Goal: Task Accomplishment & Management: Use online tool/utility

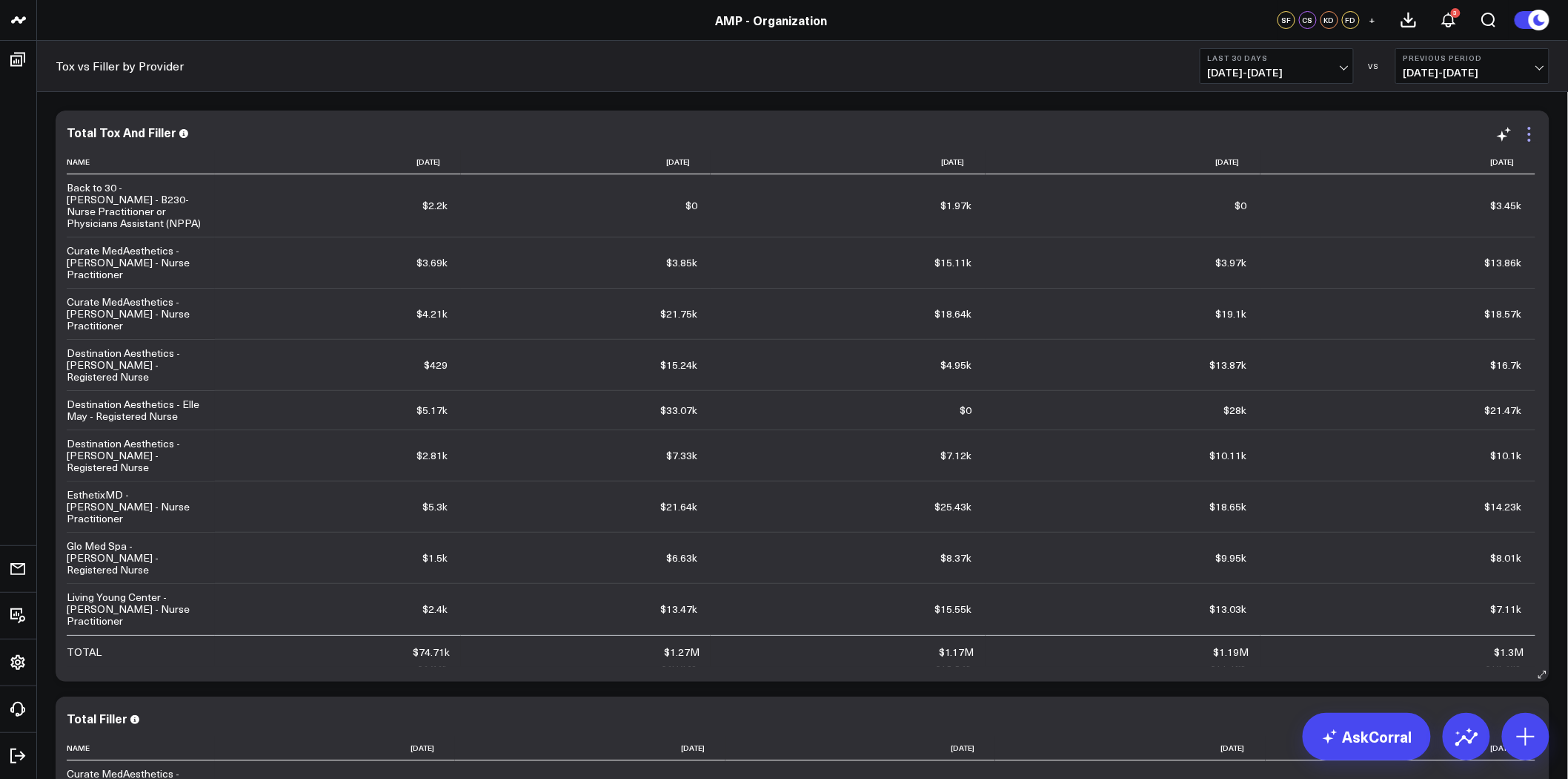
click at [1531, 135] on icon at bounding box center [1529, 133] width 3 height 3
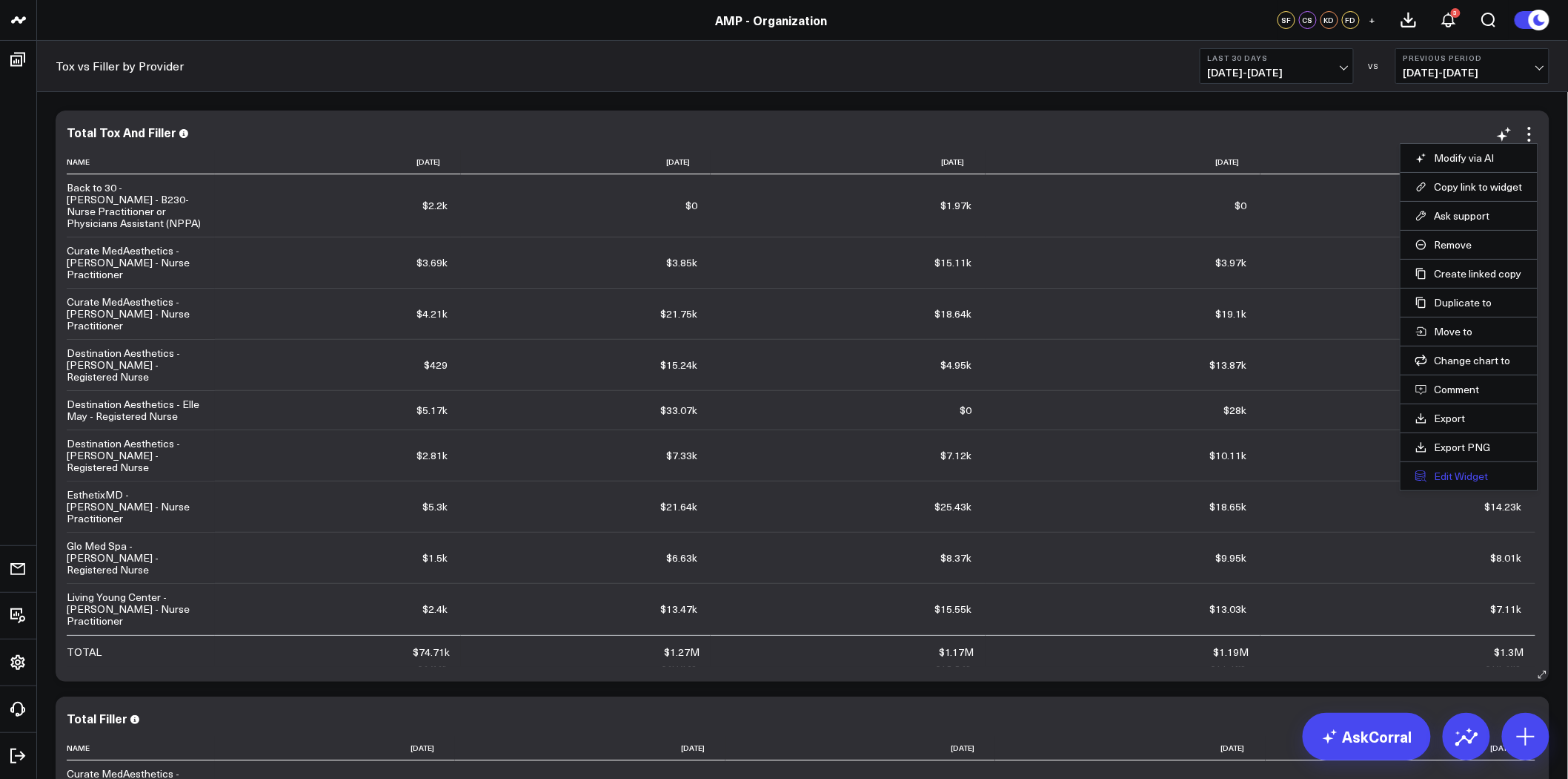
click at [1475, 476] on button "Edit Widget" at bounding box center [1469, 476] width 107 height 14
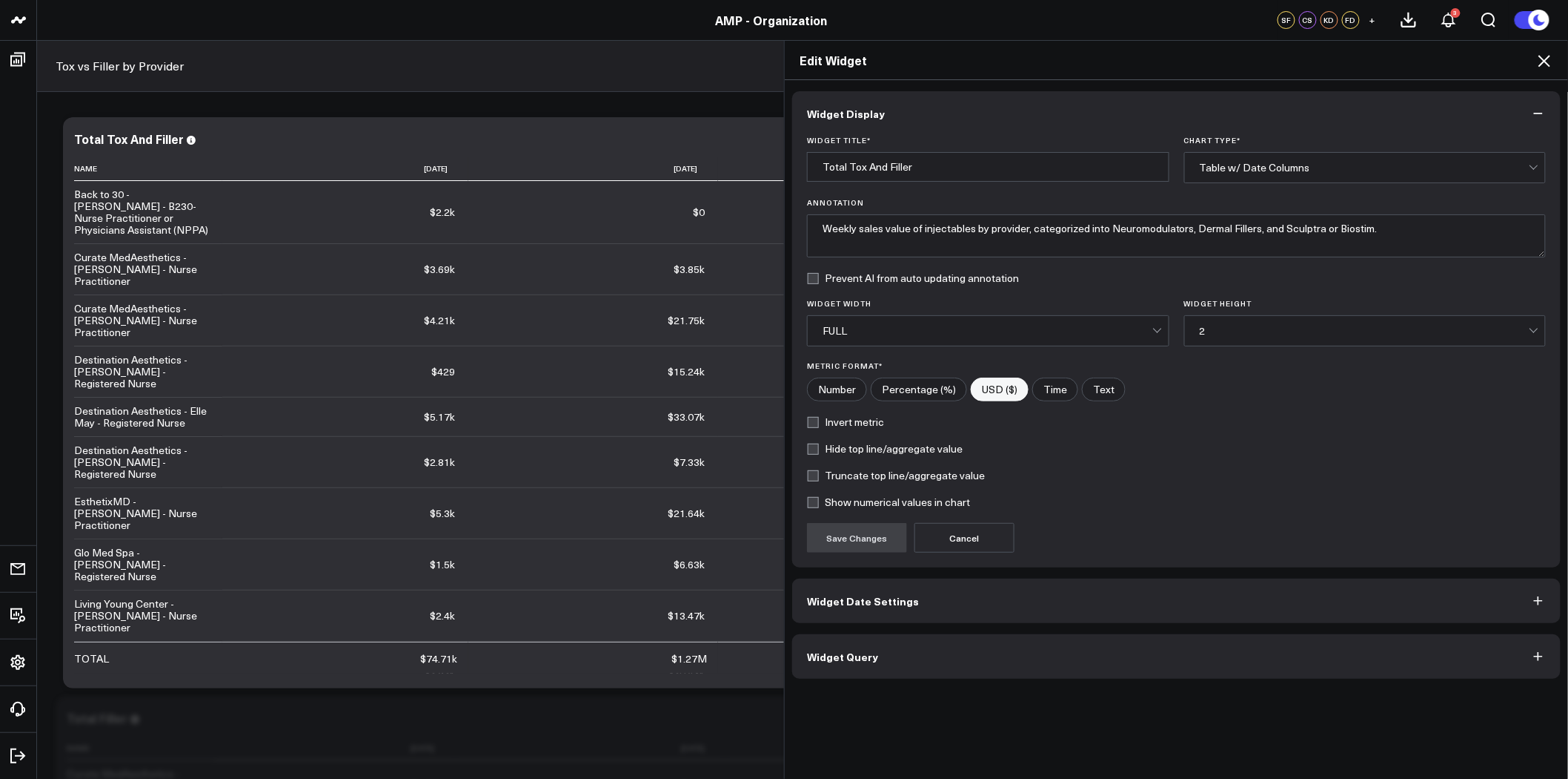
click at [886, 657] on button "Widget Query" at bounding box center [1176, 656] width 769 height 44
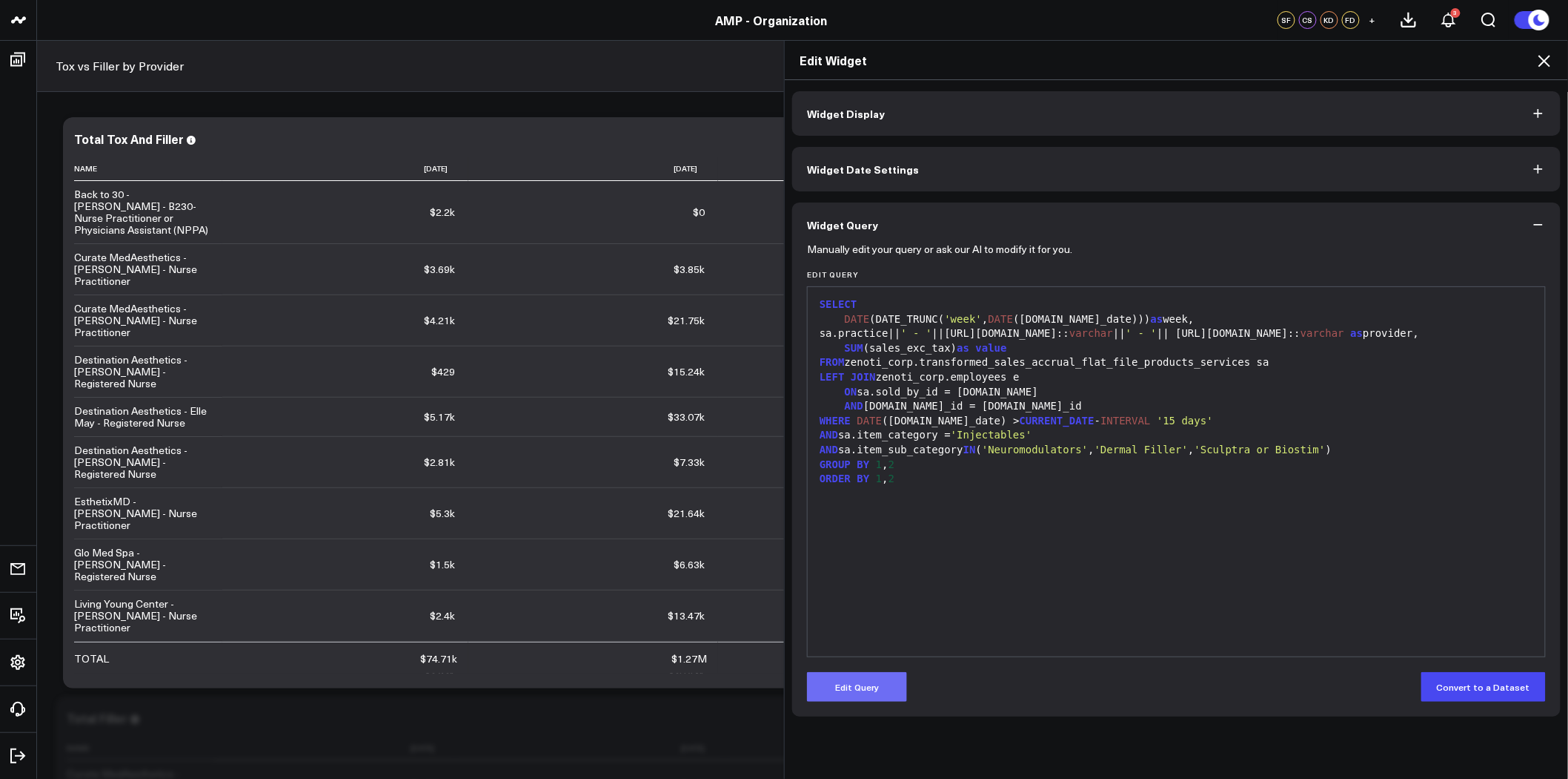
click at [880, 681] on button "Edit Query" at bounding box center [857, 686] width 100 height 30
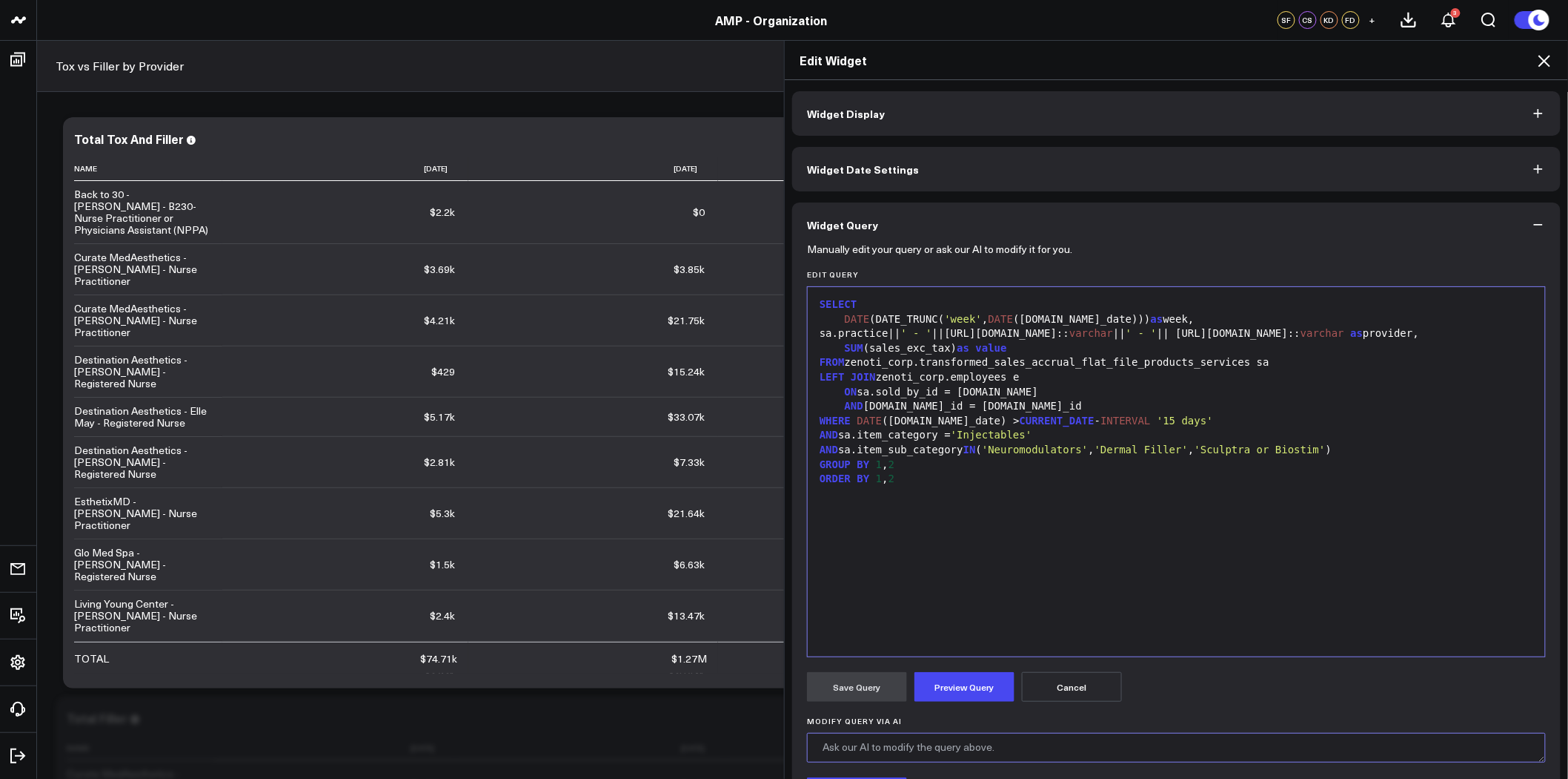
click at [902, 744] on textarea "Modify Query via AI" at bounding box center [1176, 747] width 739 height 30
type textarea "can we display practice, name,"
click at [1545, 59] on icon at bounding box center [1544, 61] width 18 height 18
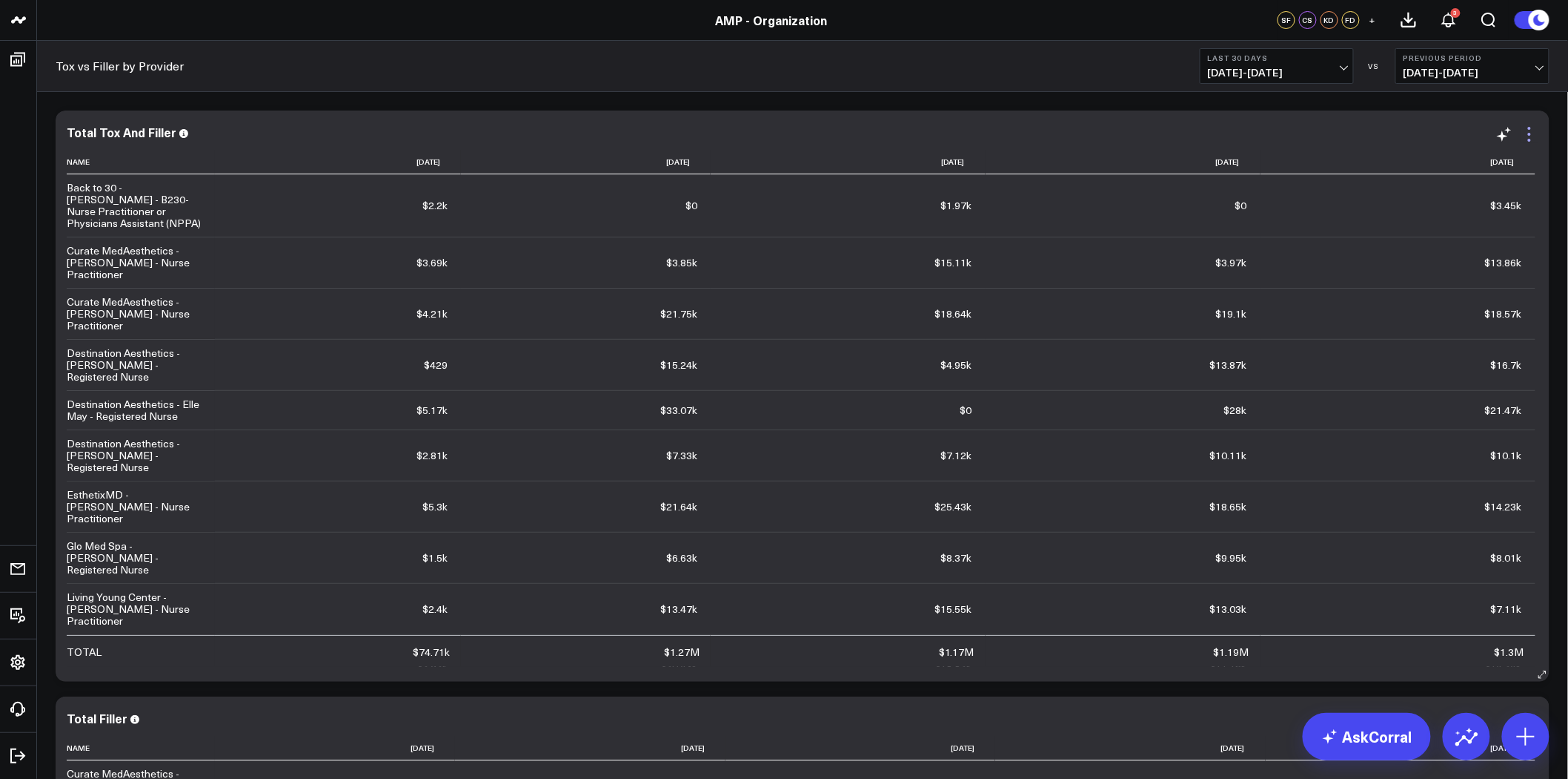
click at [1532, 135] on icon at bounding box center [1530, 134] width 18 height 18
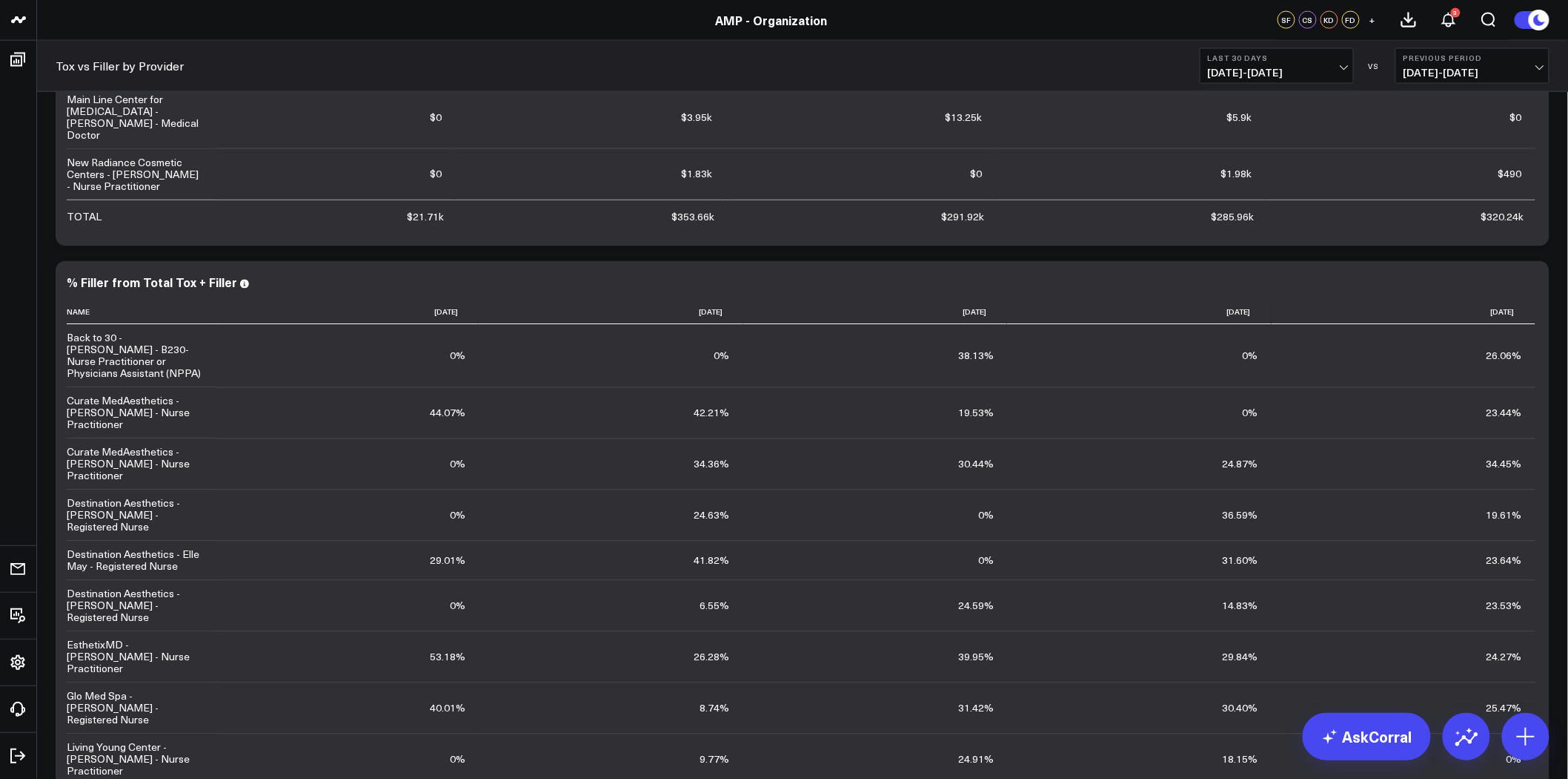
scroll to position [864, 0]
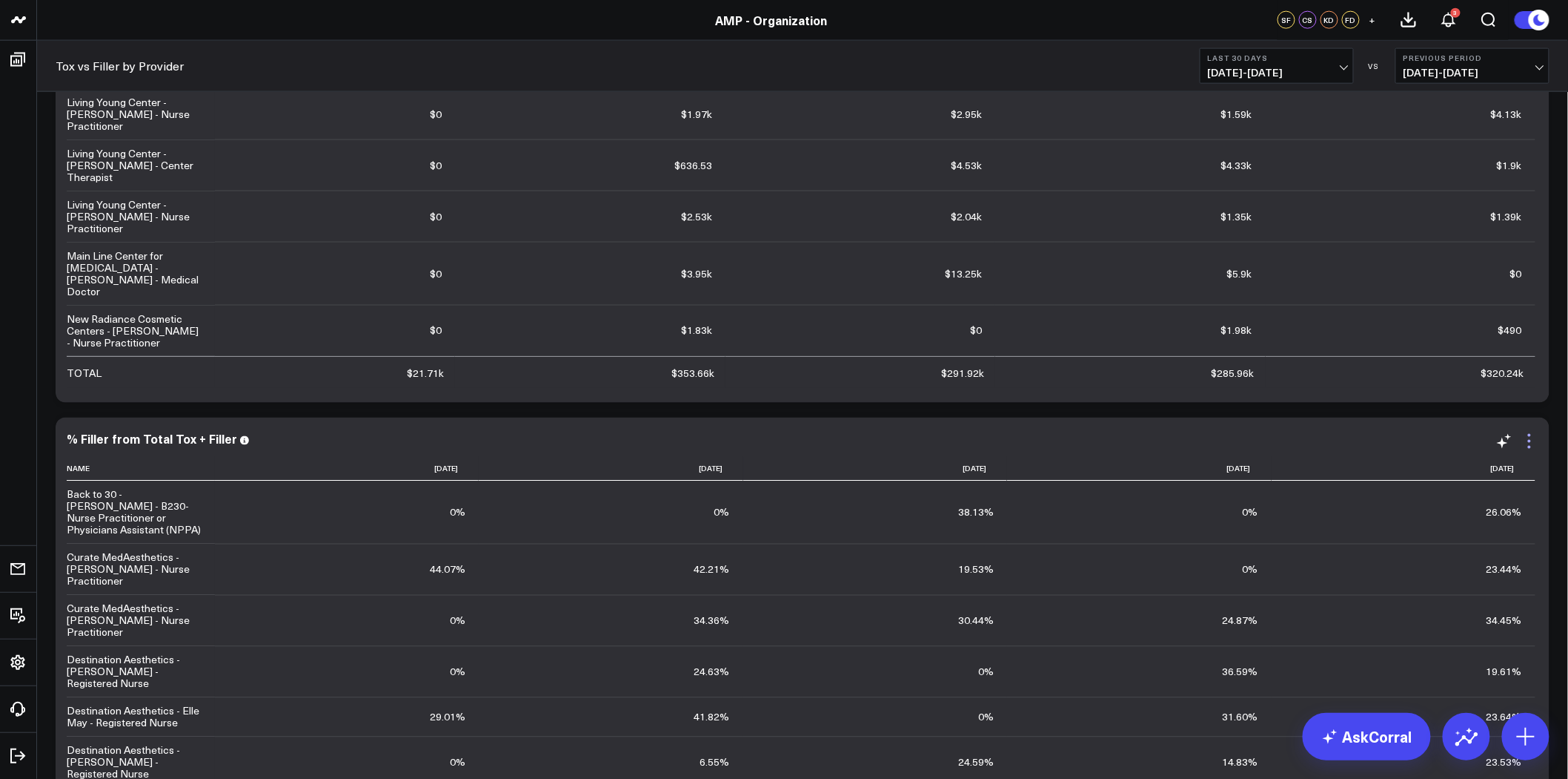
click at [1530, 438] on icon at bounding box center [1530, 441] width 18 height 18
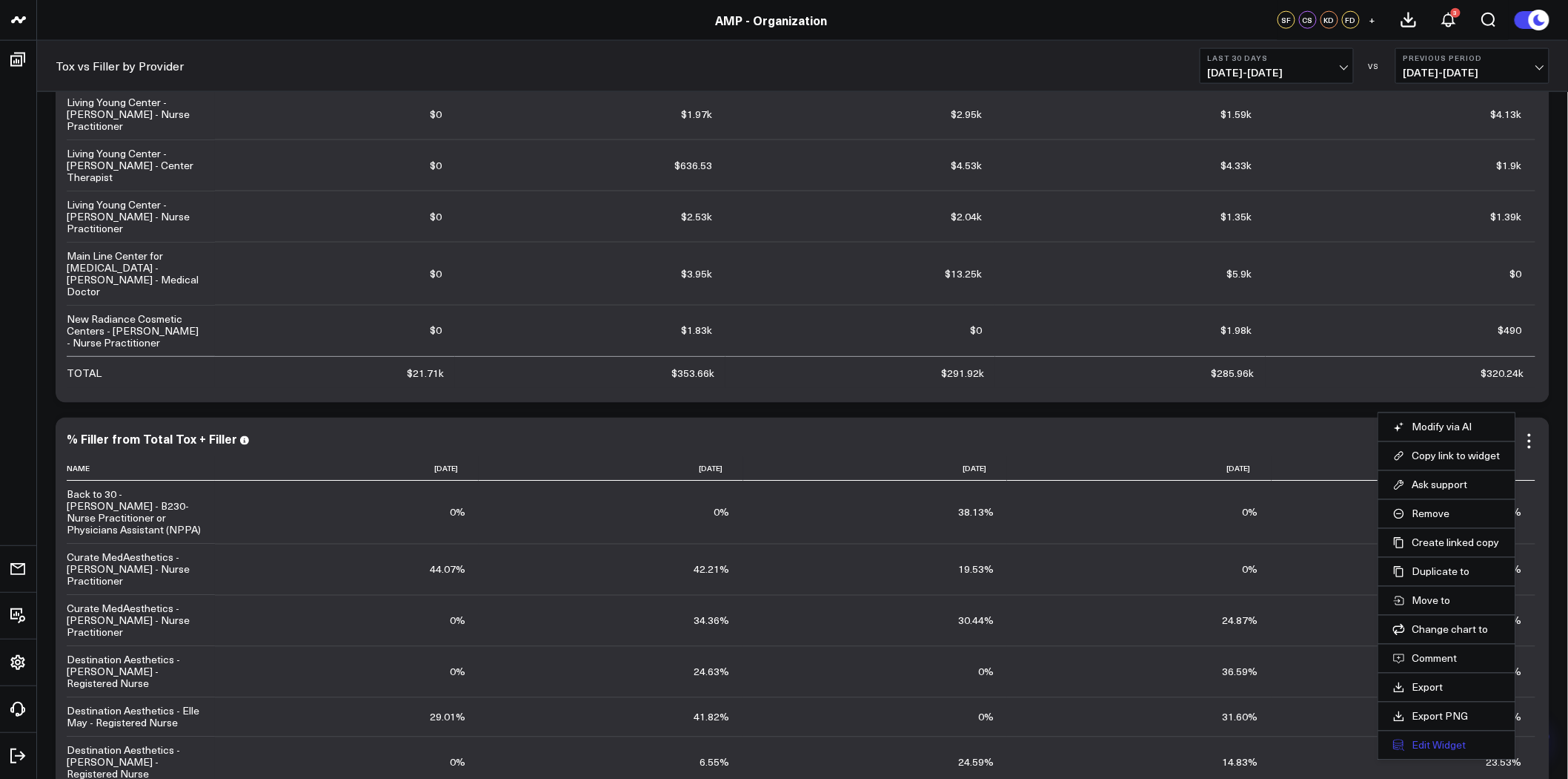
click at [1439, 742] on button "Edit Widget" at bounding box center [1447, 744] width 107 height 14
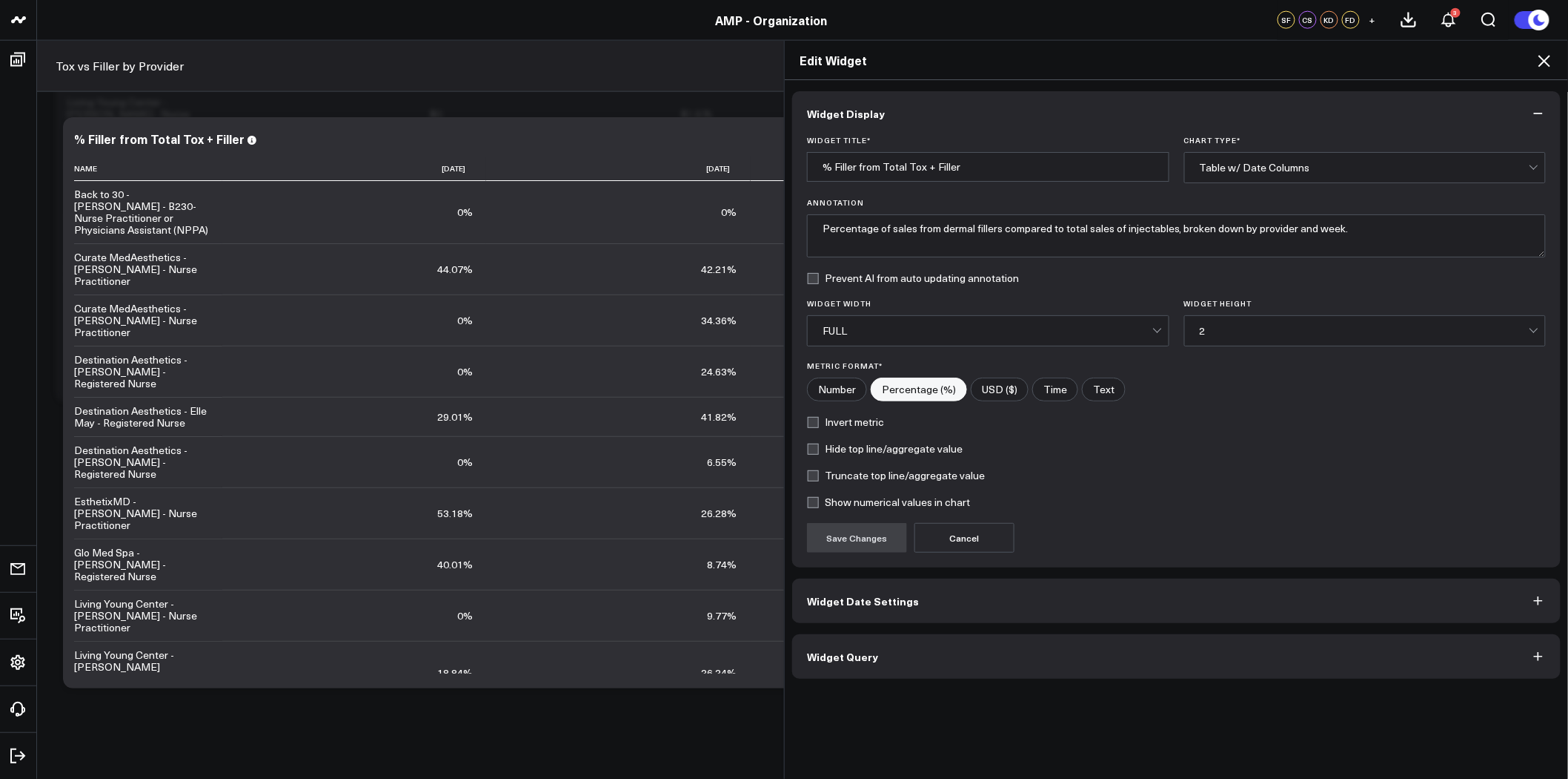
click at [1032, 657] on button "Widget Query" at bounding box center [1176, 656] width 769 height 44
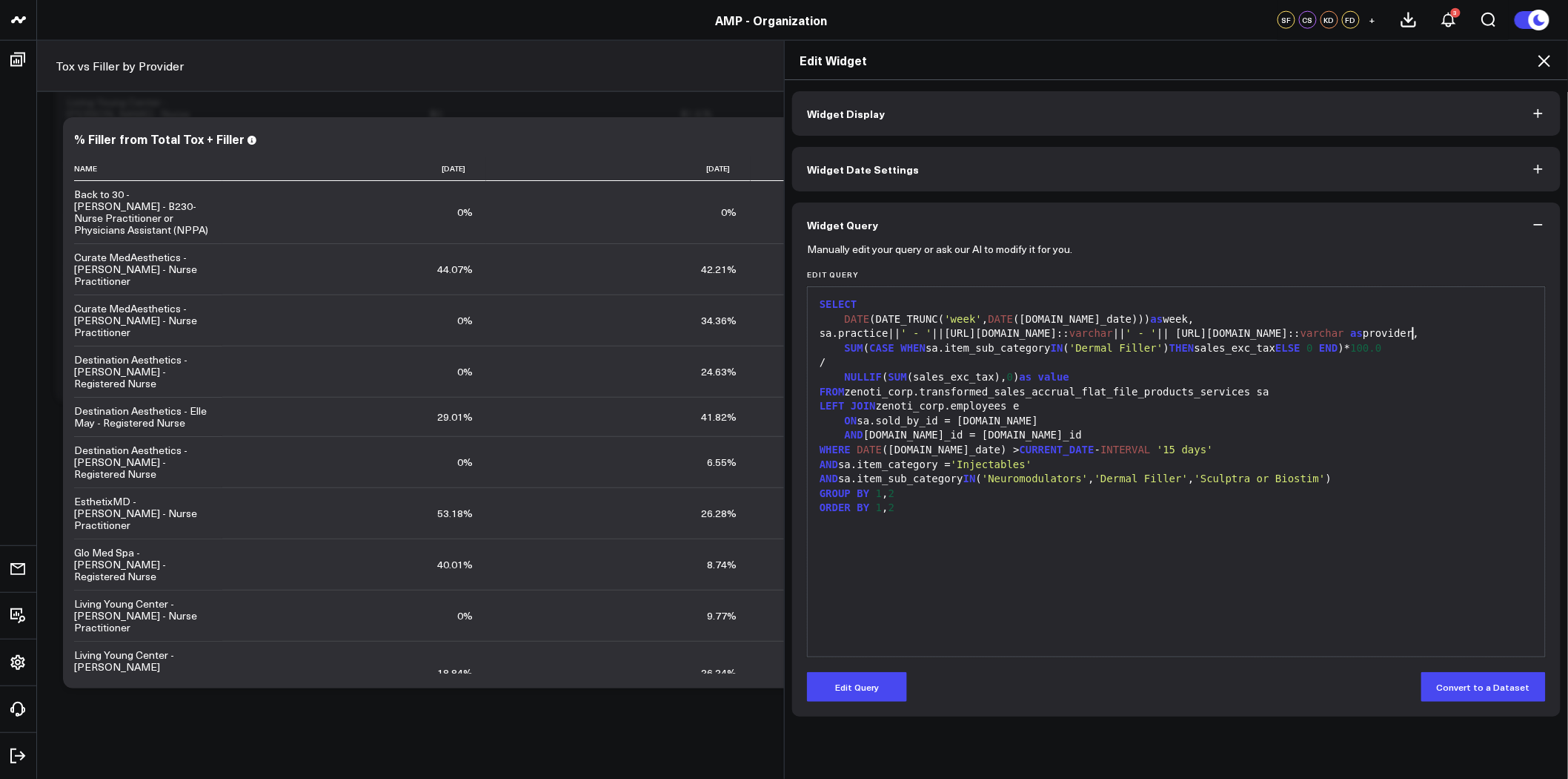
click at [1406, 338] on div "sa.practice|| ' - ' ||[URL][DOMAIN_NAME]:: varchar || ' - ' || [URL][DOMAIN_NAM…" at bounding box center [1176, 333] width 722 height 15
click at [854, 684] on button "Edit Query" at bounding box center [857, 686] width 100 height 30
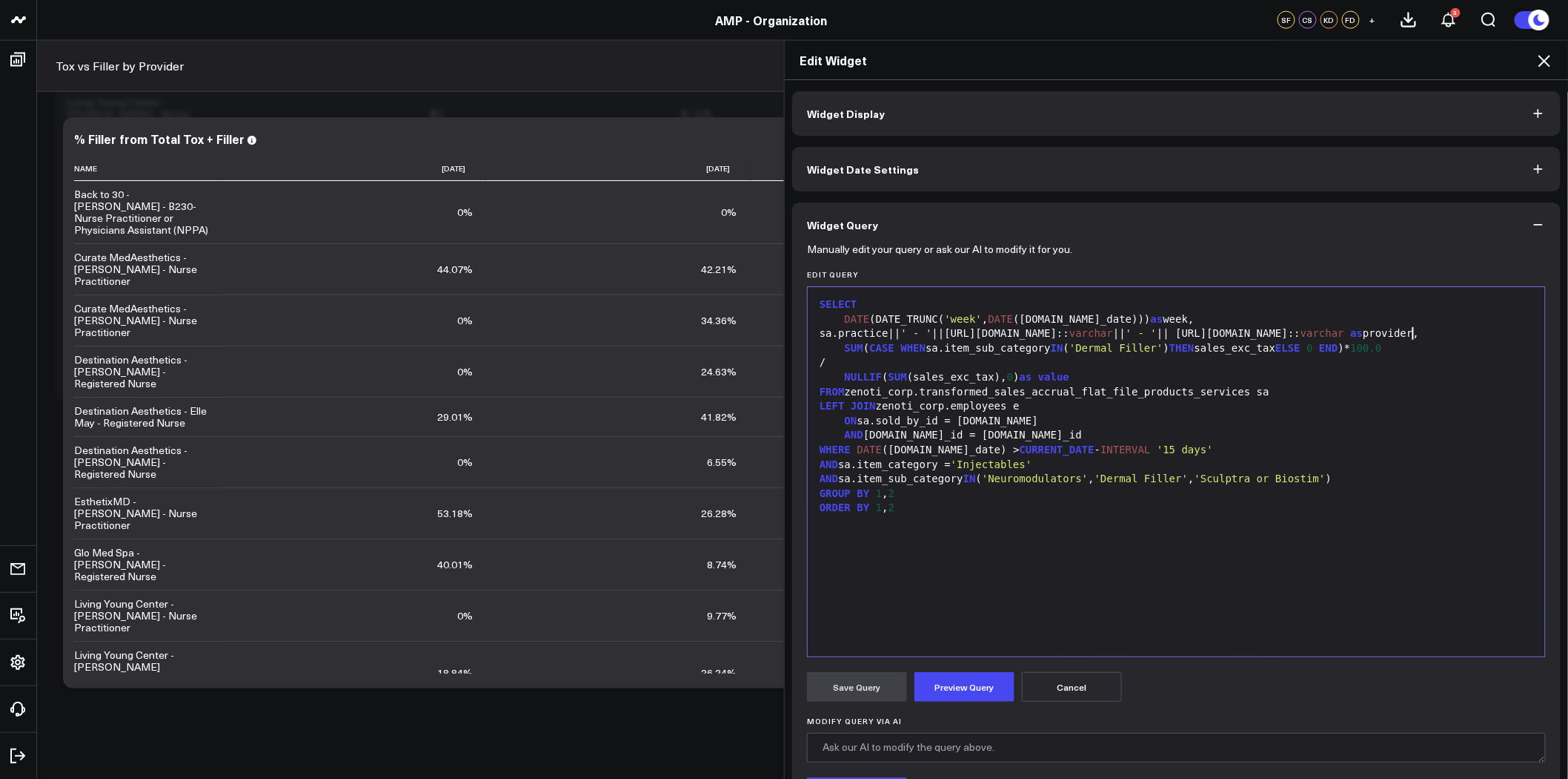
click at [1424, 338] on div "sa.practice|| ' - ' ||[URL][DOMAIN_NAME]:: varchar || ' - ' || [URL][DOMAIN_NAM…" at bounding box center [1176, 333] width 722 height 15
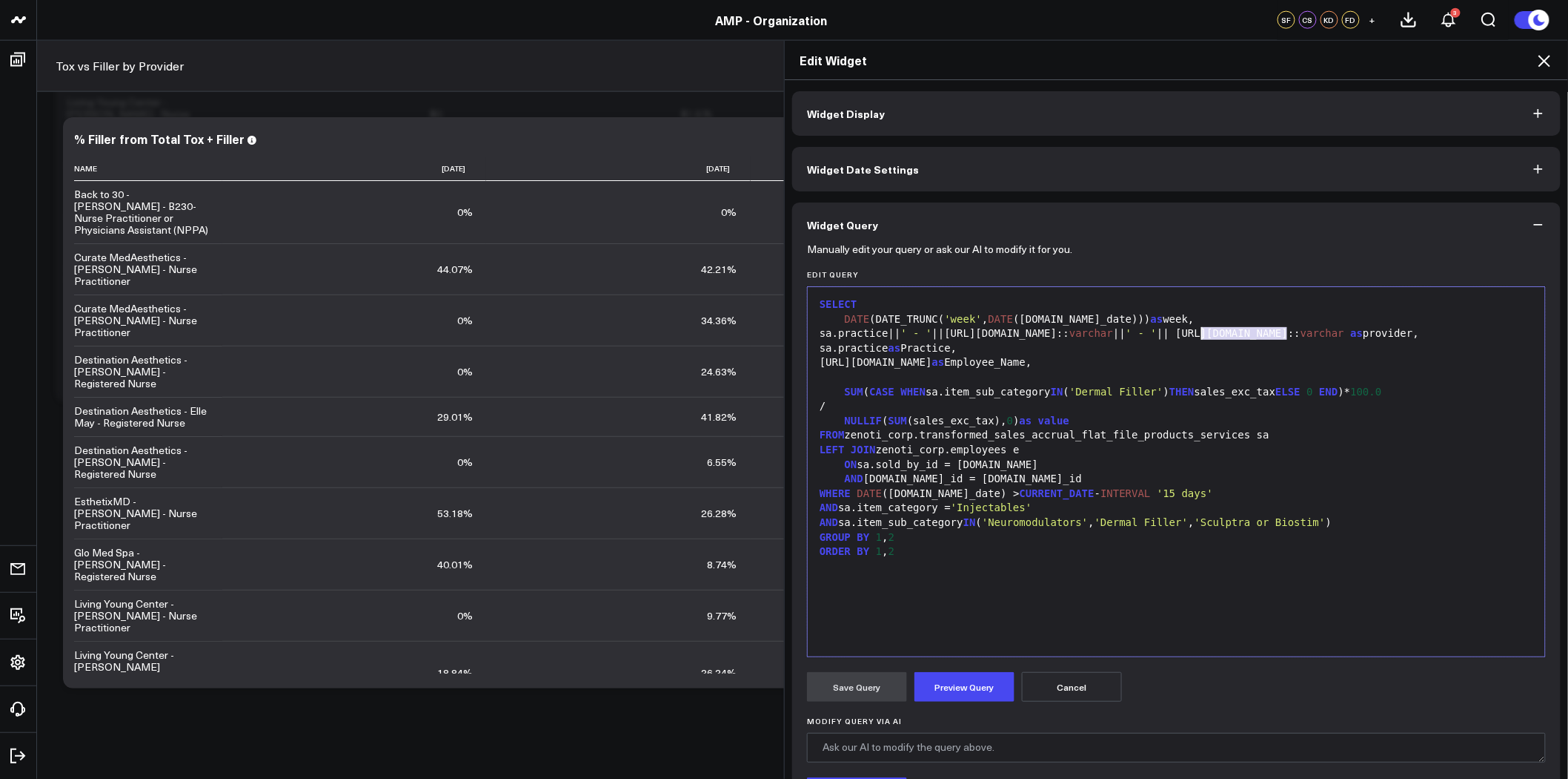
drag, startPoint x: 1280, startPoint y: 334, endPoint x: 1196, endPoint y: 337, distance: 84.1
click at [1196, 337] on div "sa.practice|| ' - ' ||[URL][DOMAIN_NAME]:: varchar || ' - ' || [URL][DOMAIN_NAM…" at bounding box center [1176, 333] width 722 height 15
copy div "[URL][DOMAIN_NAME]"
click at [865, 377] on div at bounding box center [1176, 378] width 722 height 15
click at [995, 380] on div "[URL][DOMAIN_NAME] as Tit" at bounding box center [1176, 378] width 722 height 15
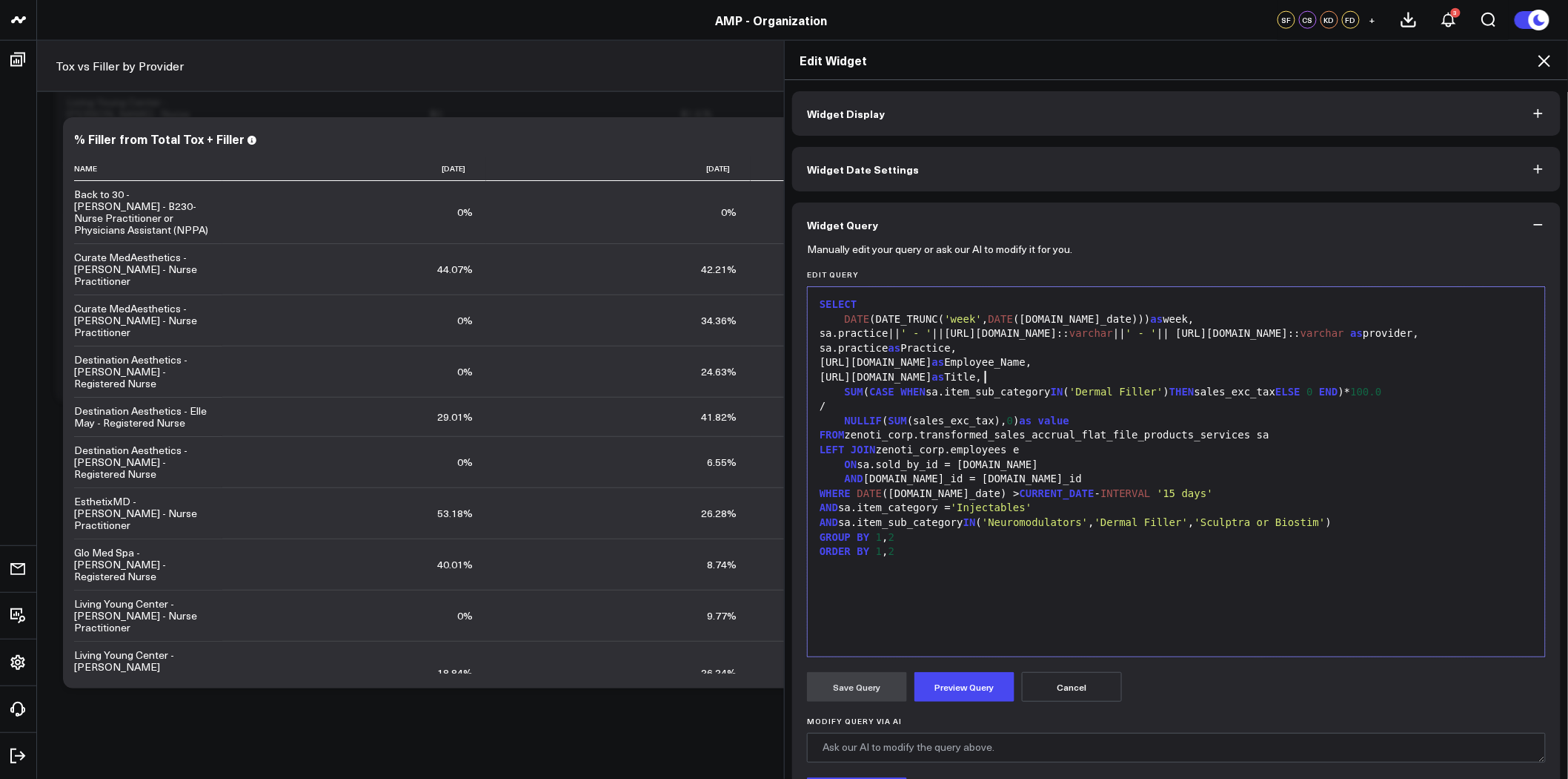
click at [965, 703] on form "Manually edit your query or ask our AI to modify it for you. Edit Query 99 1 2 …" at bounding box center [1176, 566] width 739 height 638
click at [967, 694] on button "Preview Query" at bounding box center [965, 686] width 100 height 30
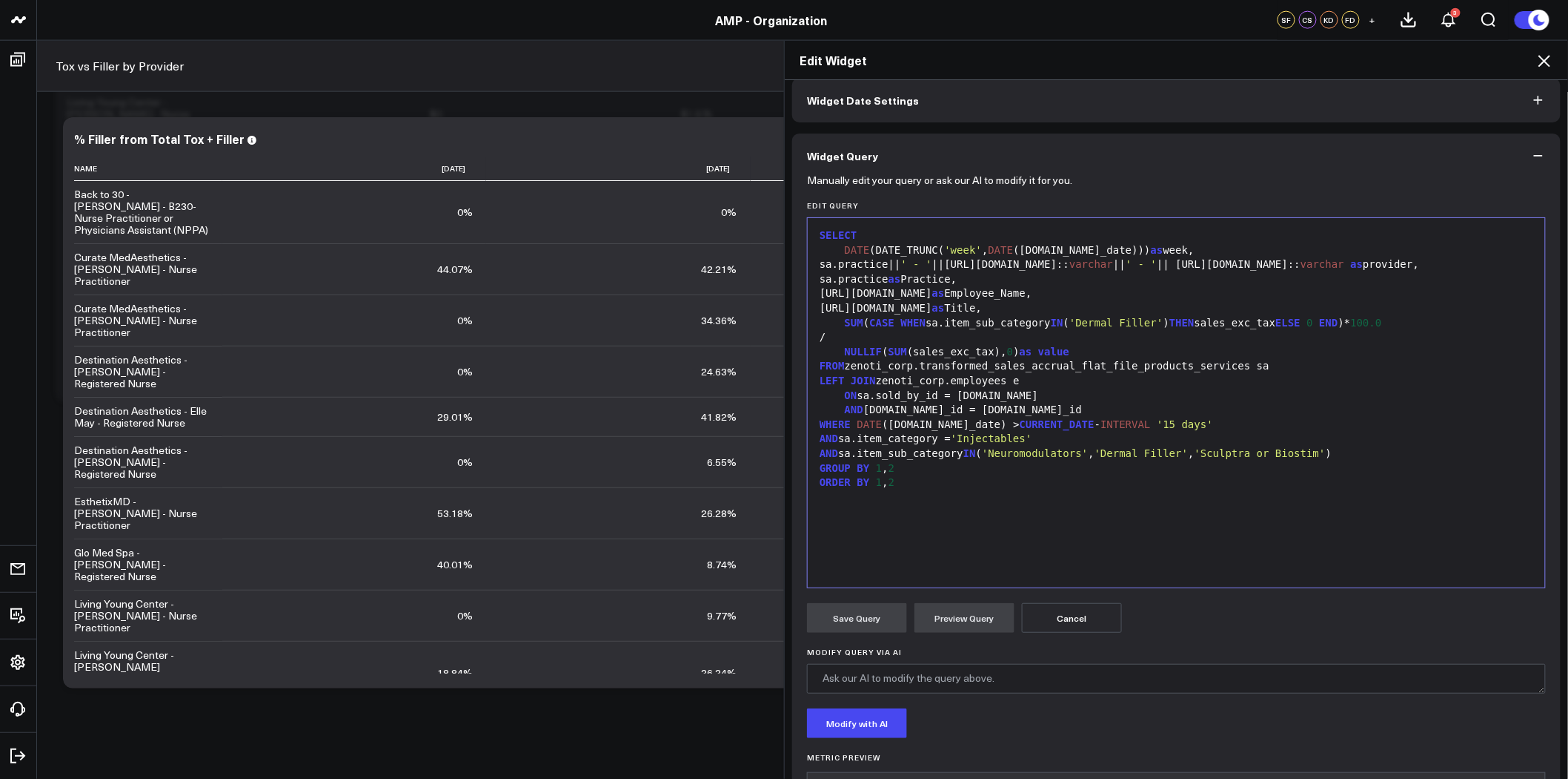
scroll to position [153, 0]
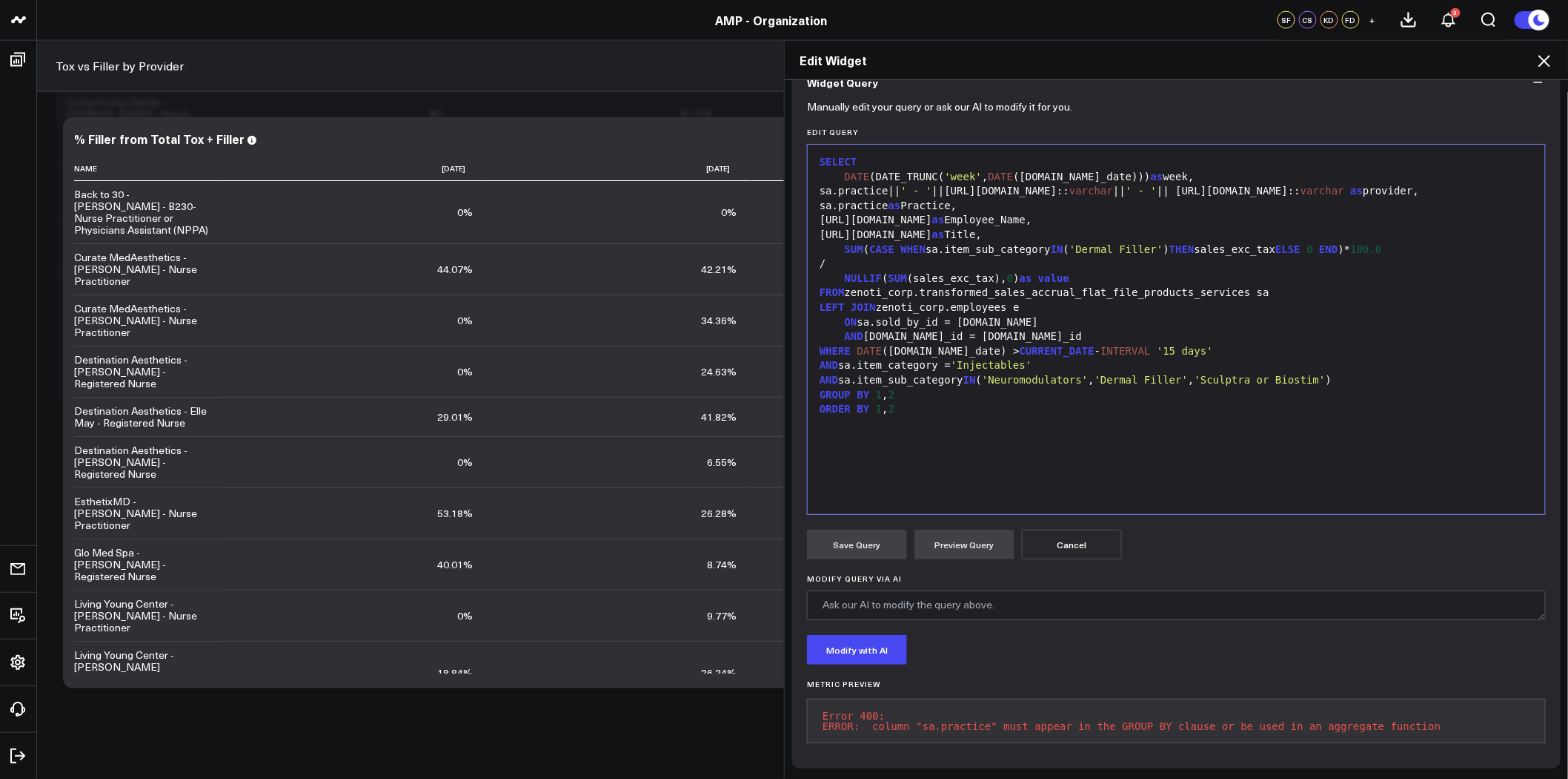
click at [1075, 529] on button "Cancel" at bounding box center [1072, 544] width 100 height 30
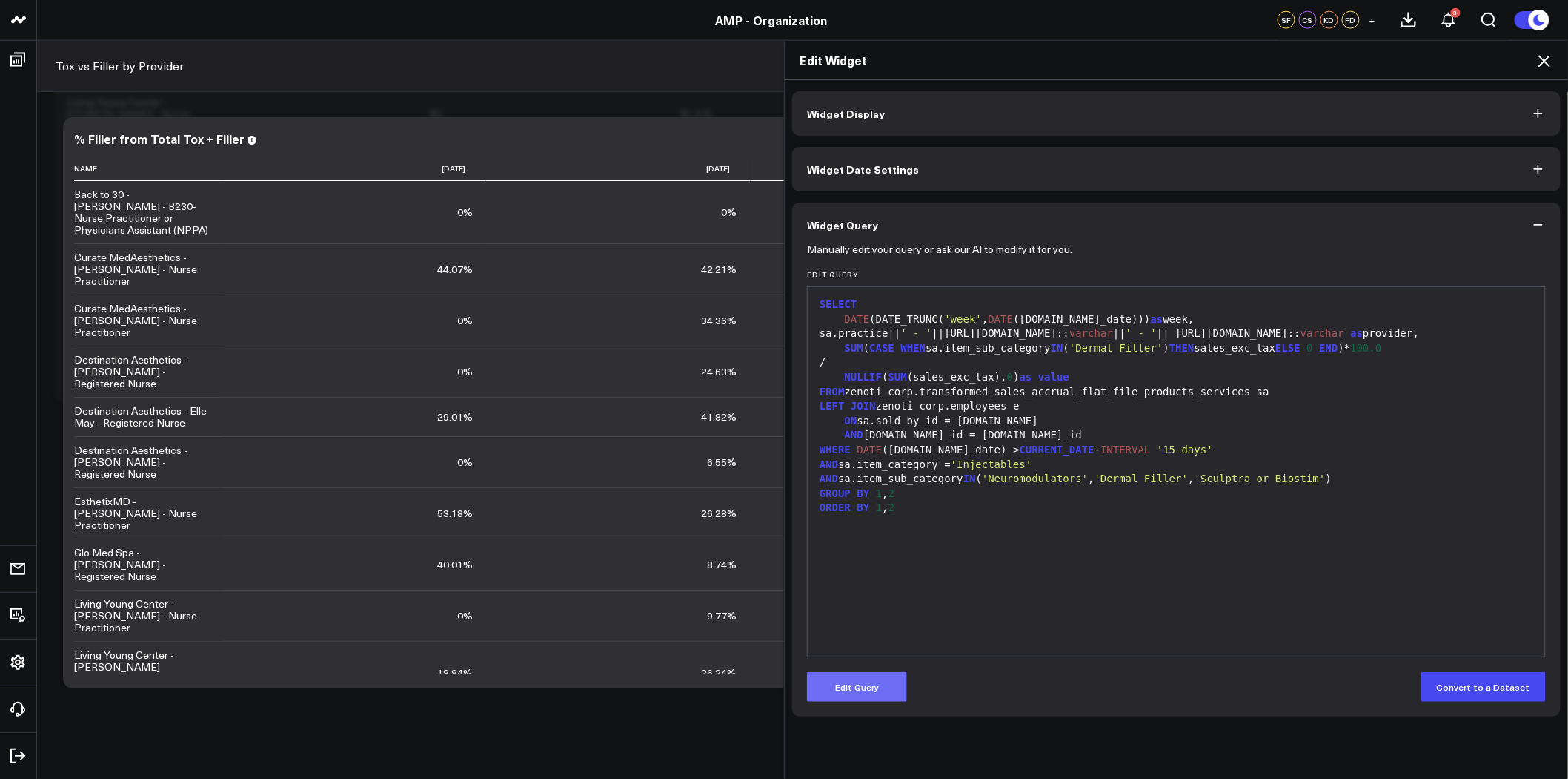
click at [875, 686] on button "Edit Query" at bounding box center [857, 686] width 100 height 30
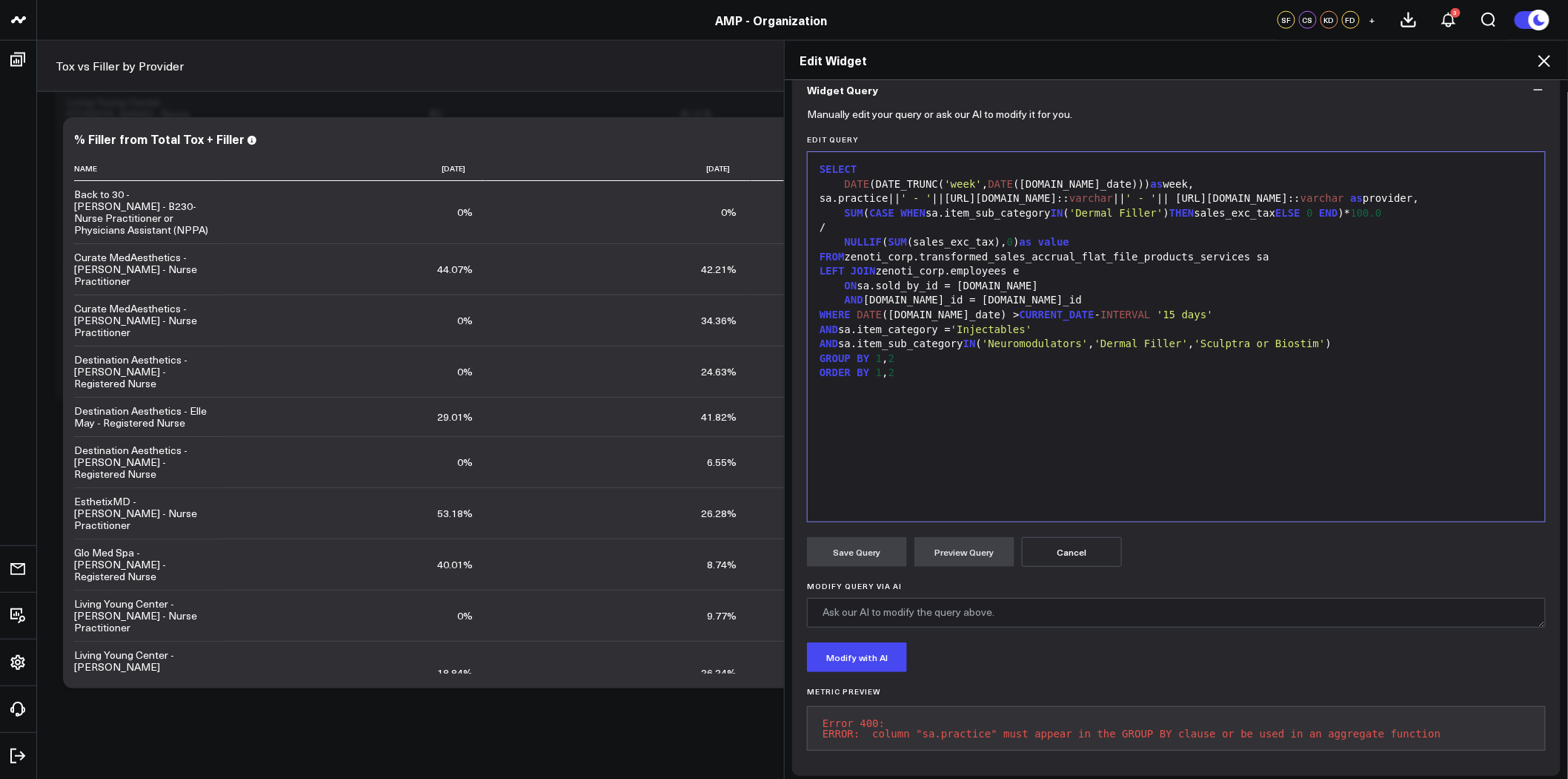
scroll to position [153, 0]
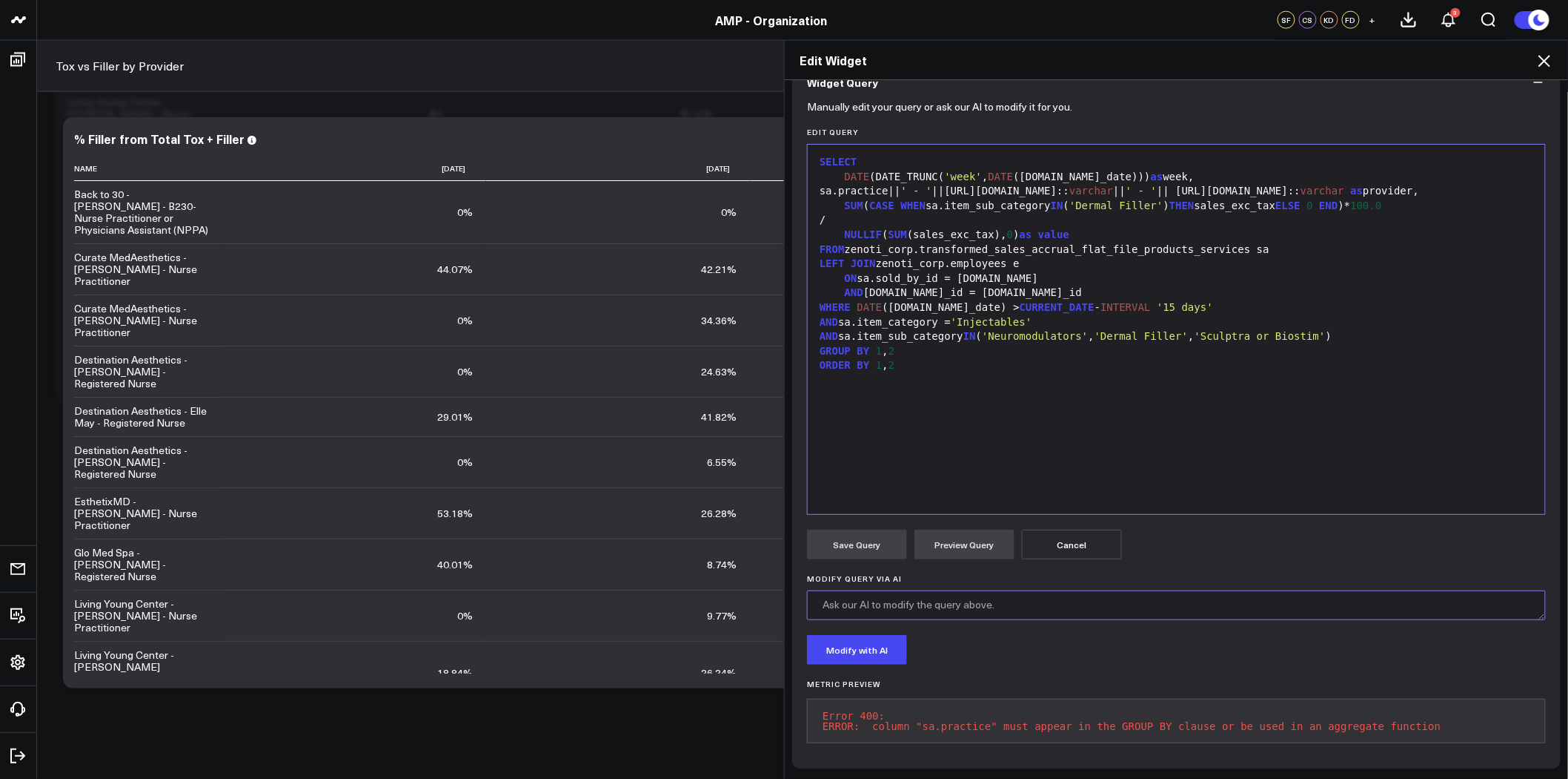
click at [916, 593] on textarea "Modify Query via AI" at bounding box center [1176, 605] width 739 height 30
drag, startPoint x: 1161, startPoint y: 591, endPoint x: 1254, endPoint y: 265, distance: 339.0
click at [1254, 271] on div "ON sa.sold_by_id = [DOMAIN_NAME]" at bounding box center [1176, 279] width 722 height 15
type textarea "can you put practice name, employee name, and employee title in three separate …"
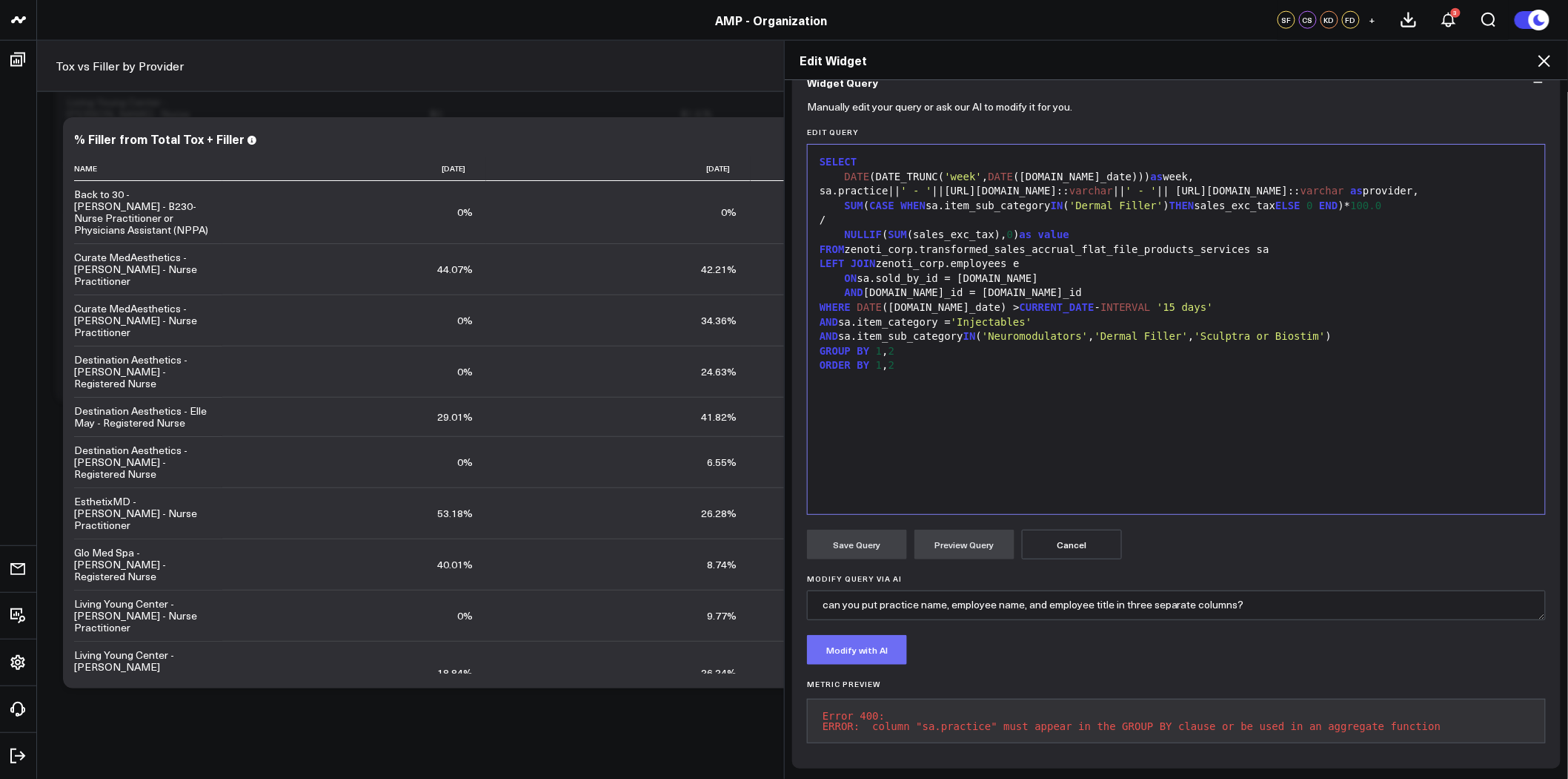
click at [867, 638] on button "Modify with AI" at bounding box center [857, 649] width 100 height 30
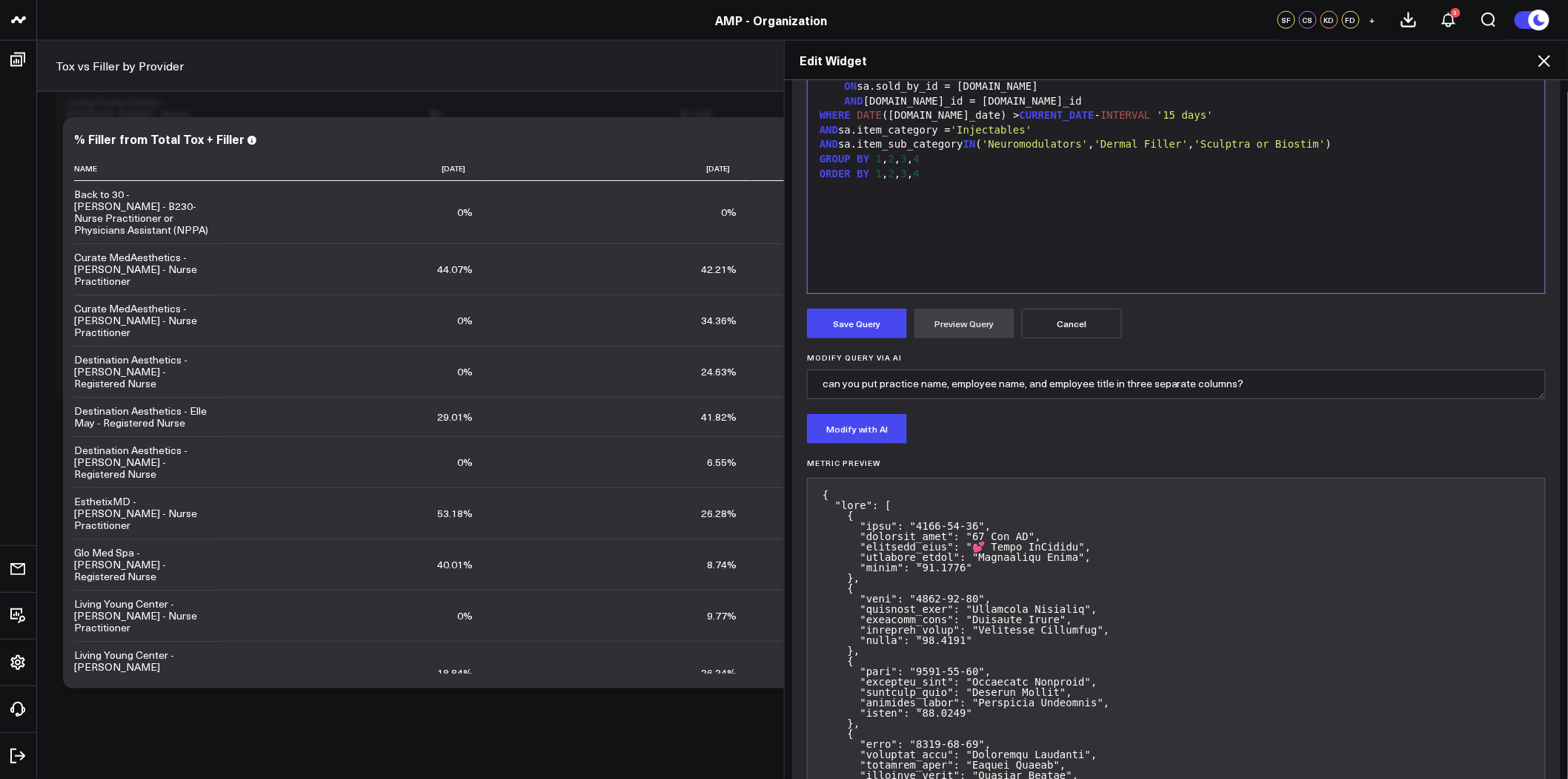
scroll to position [400, 0]
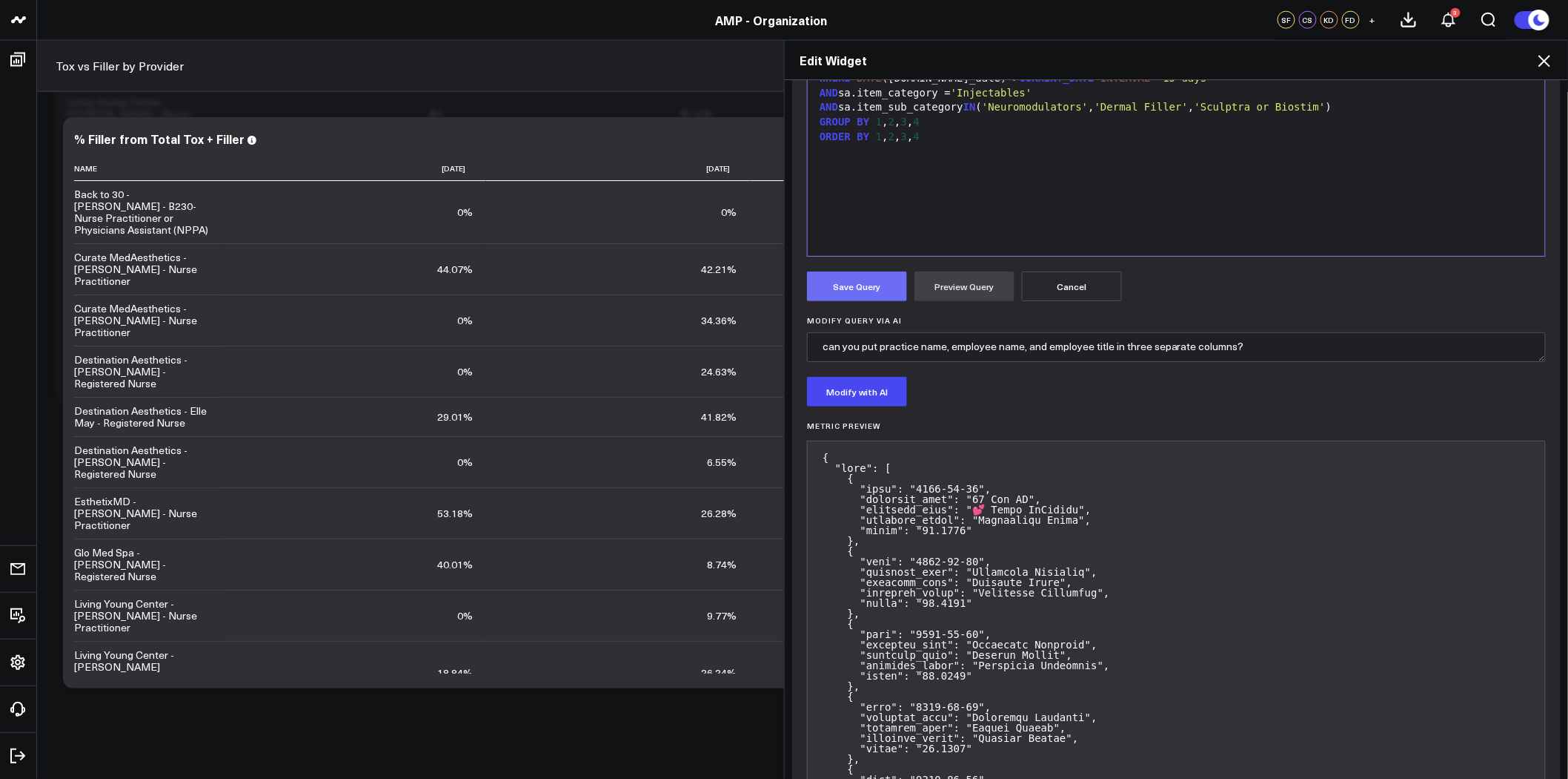
click at [864, 284] on button "Save Query" at bounding box center [857, 286] width 100 height 30
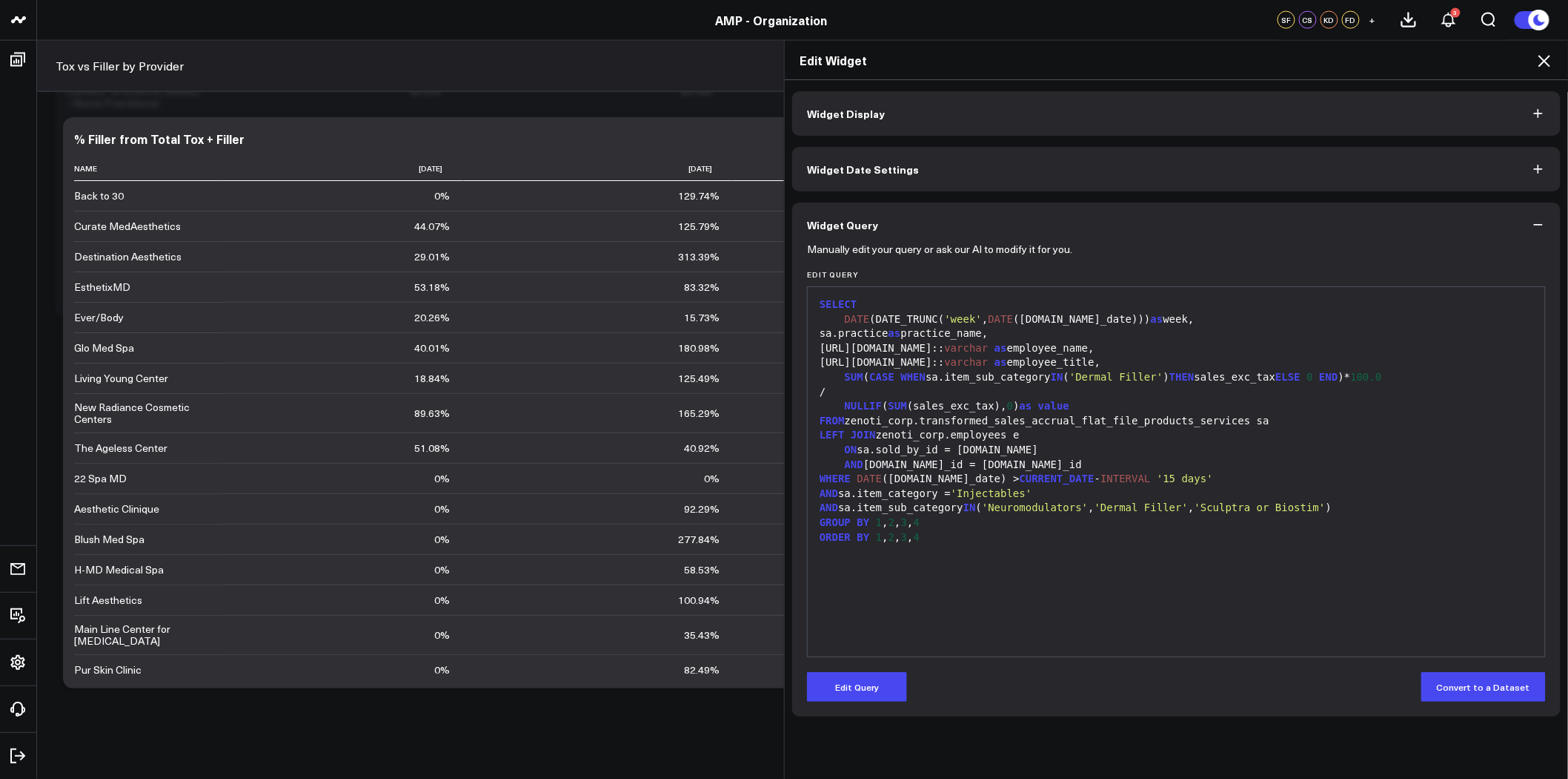
scroll to position [1030, 0]
click at [1549, 56] on icon at bounding box center [1544, 60] width 12 height 12
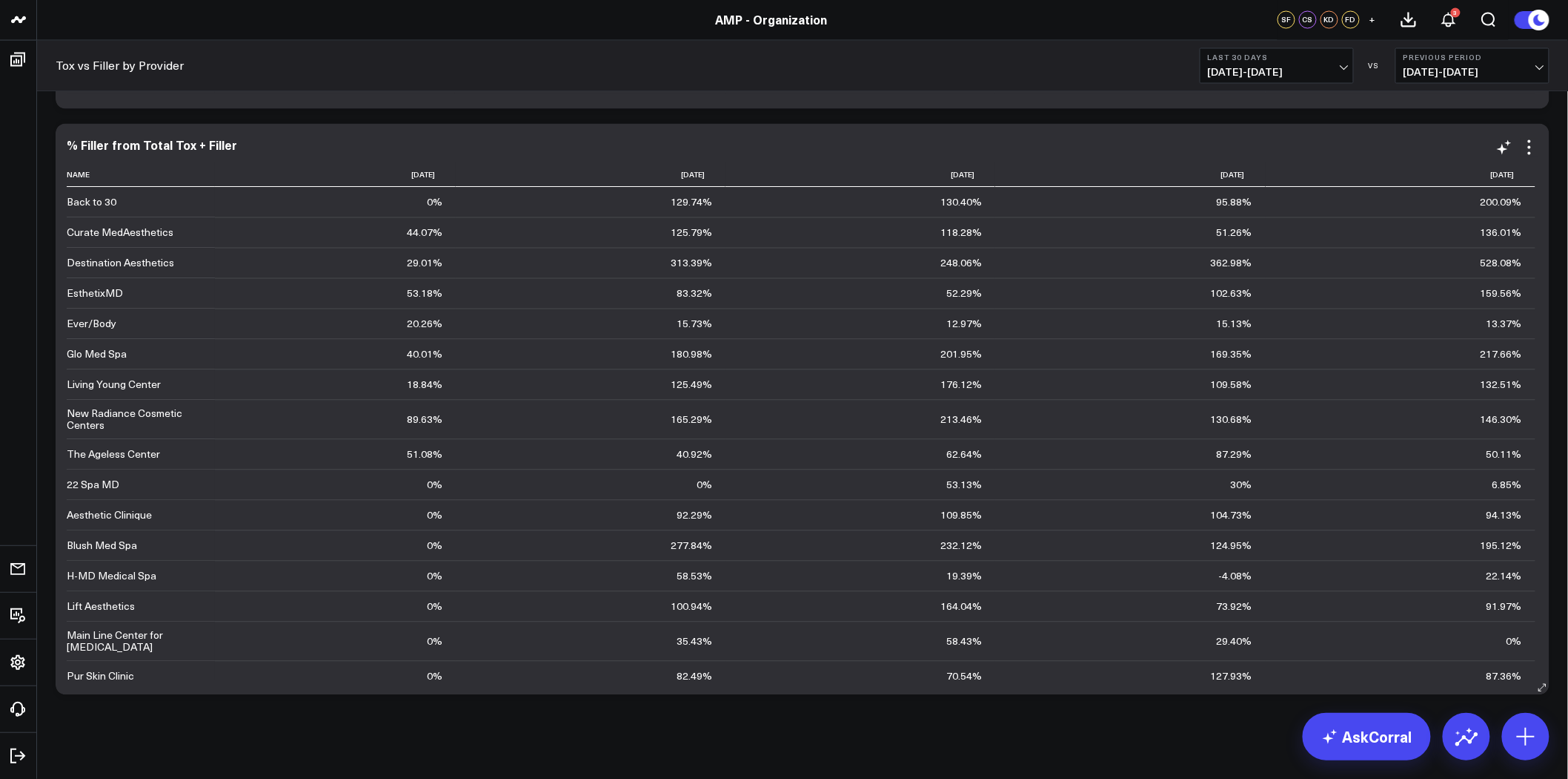
scroll to position [1170, 0]
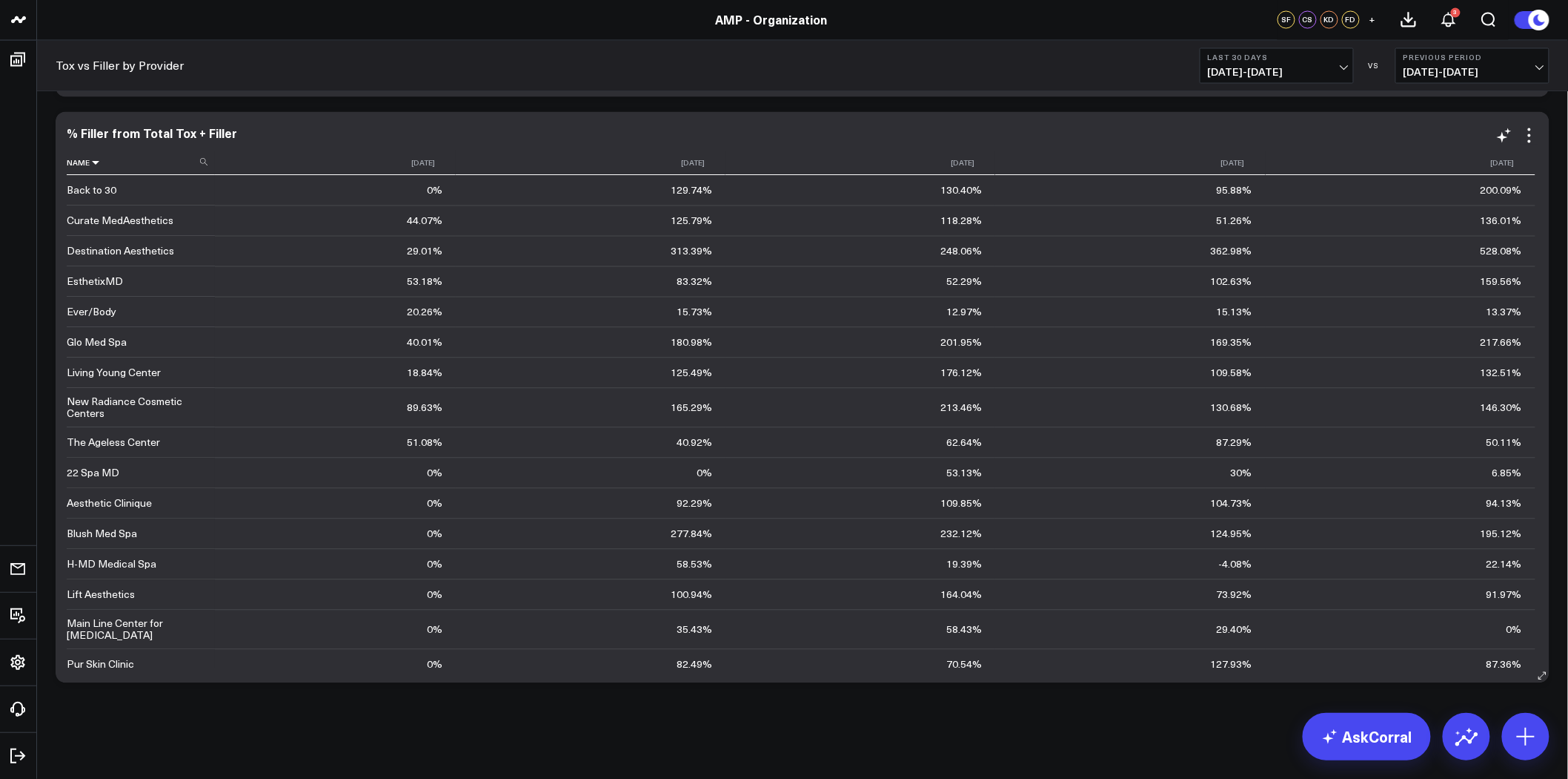
click at [97, 164] on icon at bounding box center [95, 163] width 12 height 9
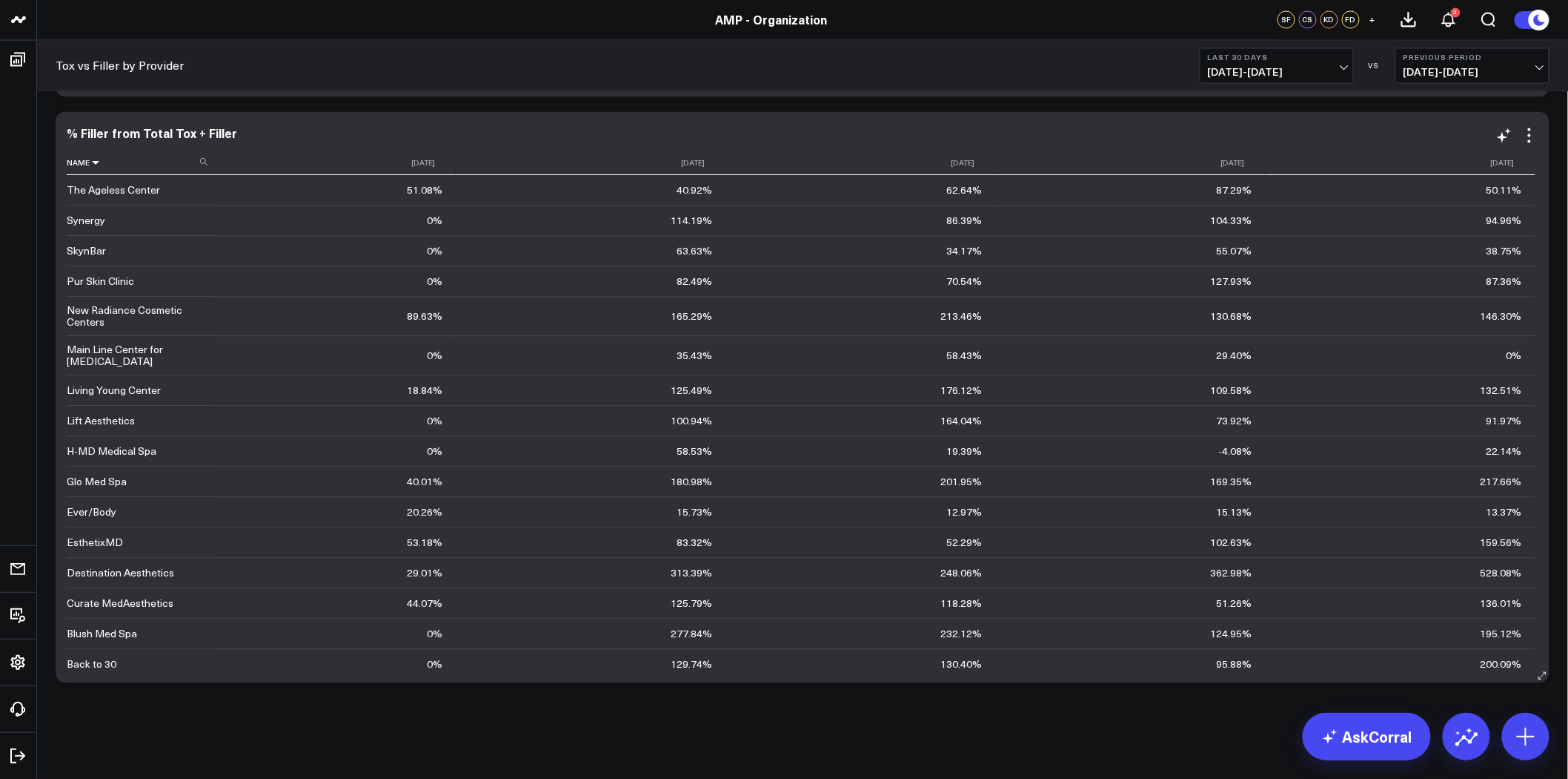
click at [100, 165] on icon at bounding box center [95, 163] width 12 height 9
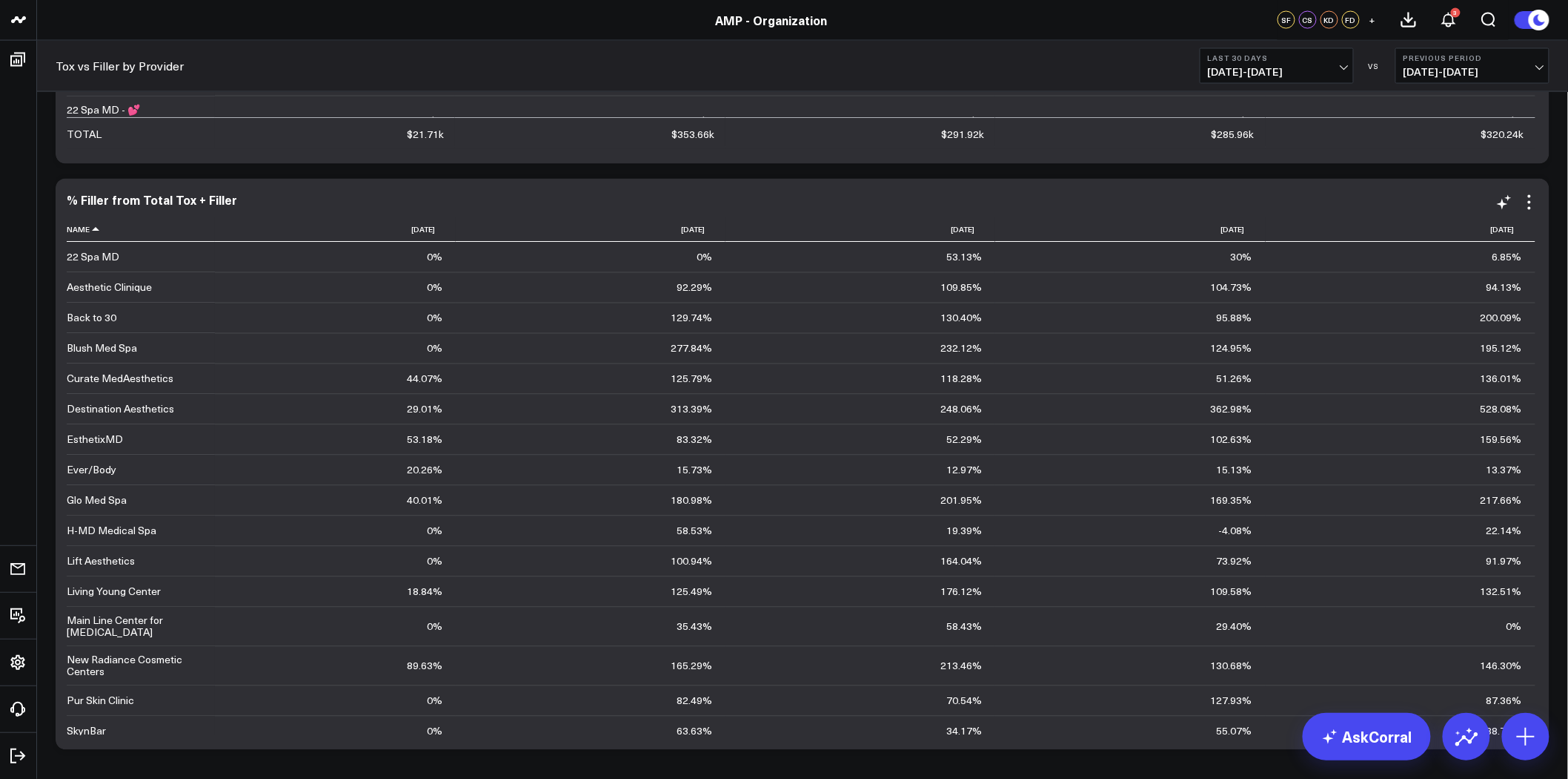
scroll to position [1088, 0]
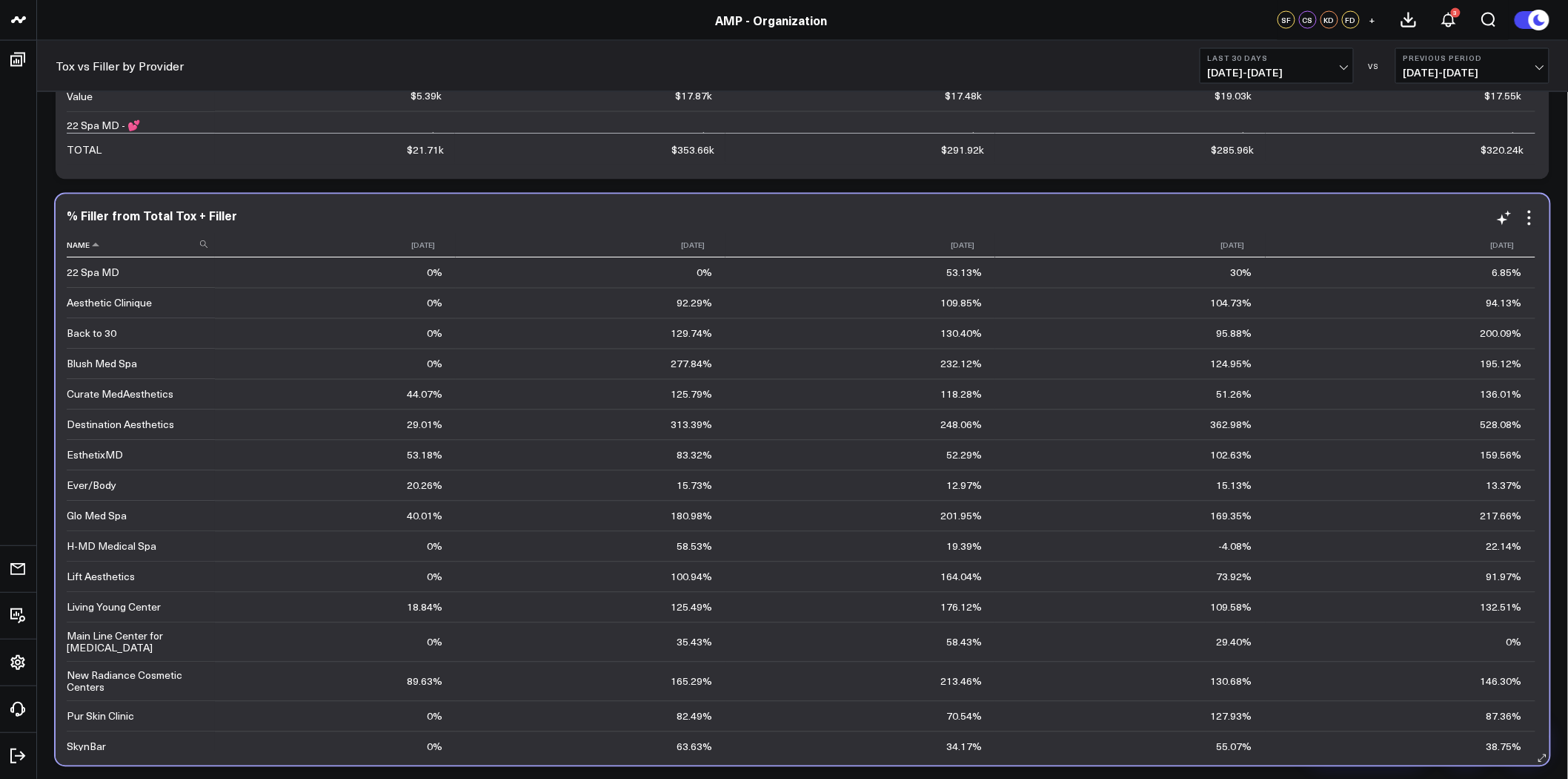
click at [204, 245] on icon at bounding box center [204, 244] width 7 height 7
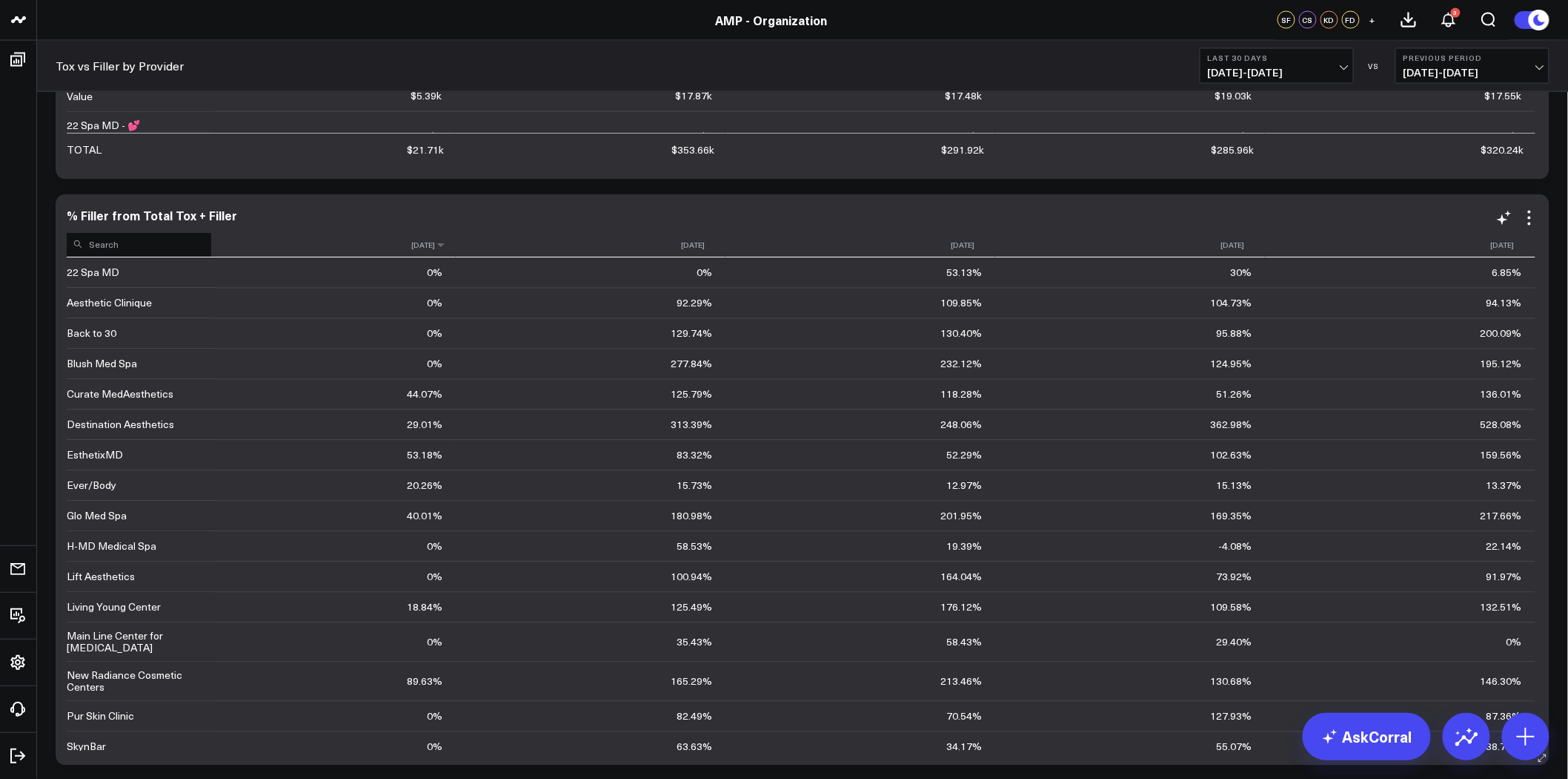
click at [291, 241] on th "[DATE]" at bounding box center [335, 245] width 240 height 25
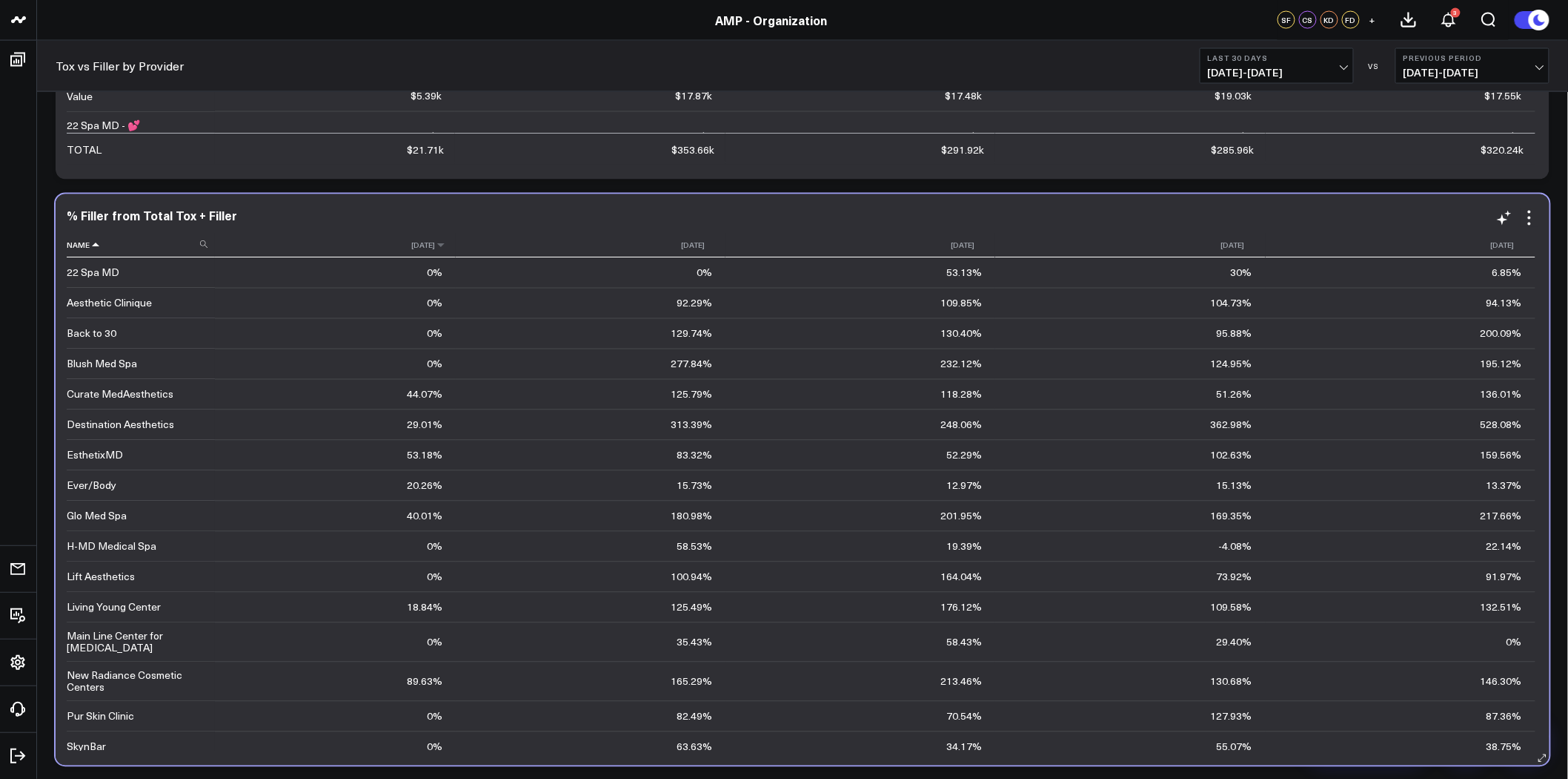
click at [291, 241] on th "[DATE]" at bounding box center [335, 245] width 240 height 25
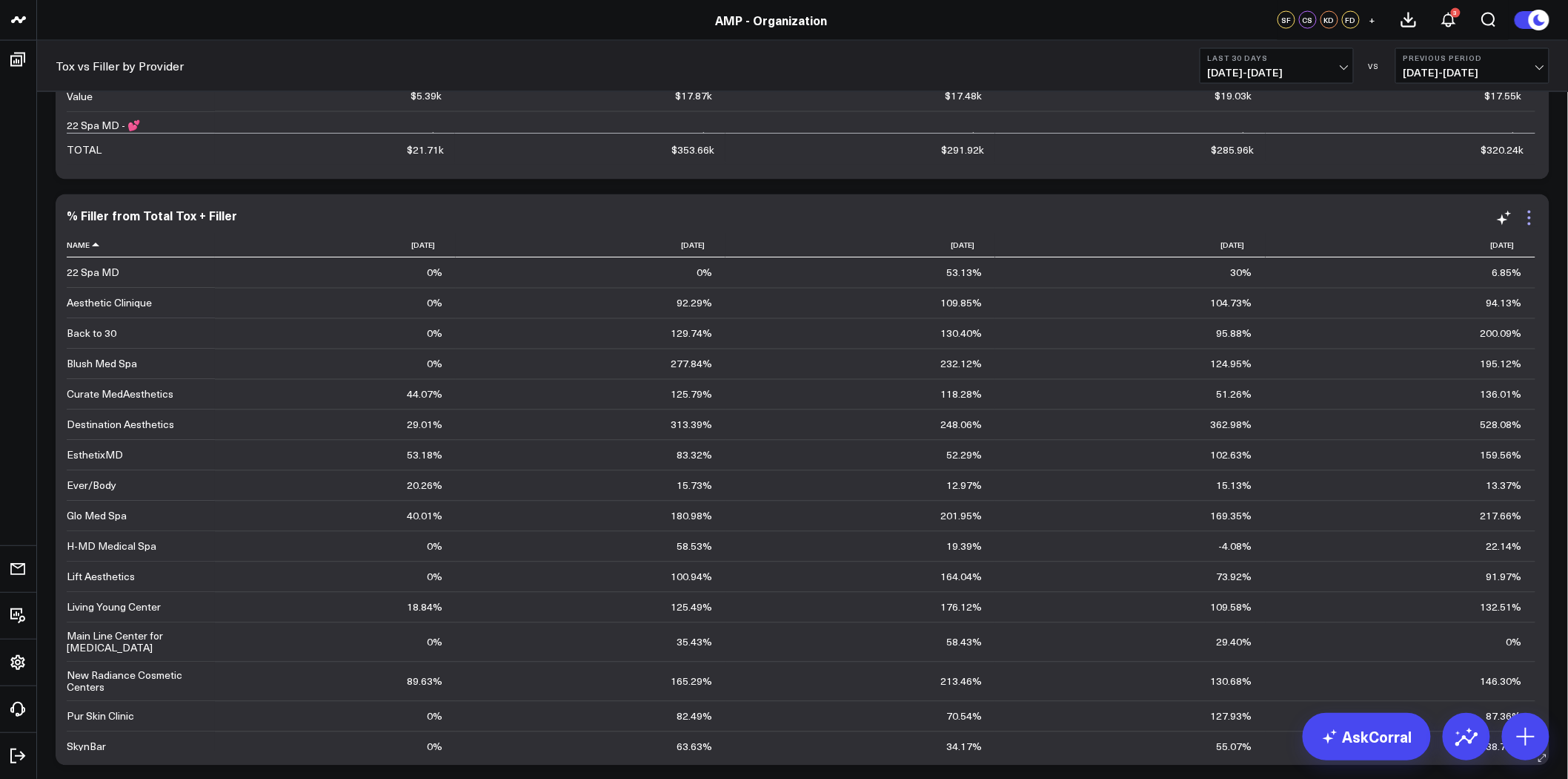
click at [1536, 215] on icon at bounding box center [1530, 218] width 18 height 18
click at [1512, 224] on icon at bounding box center [1504, 218] width 18 height 18
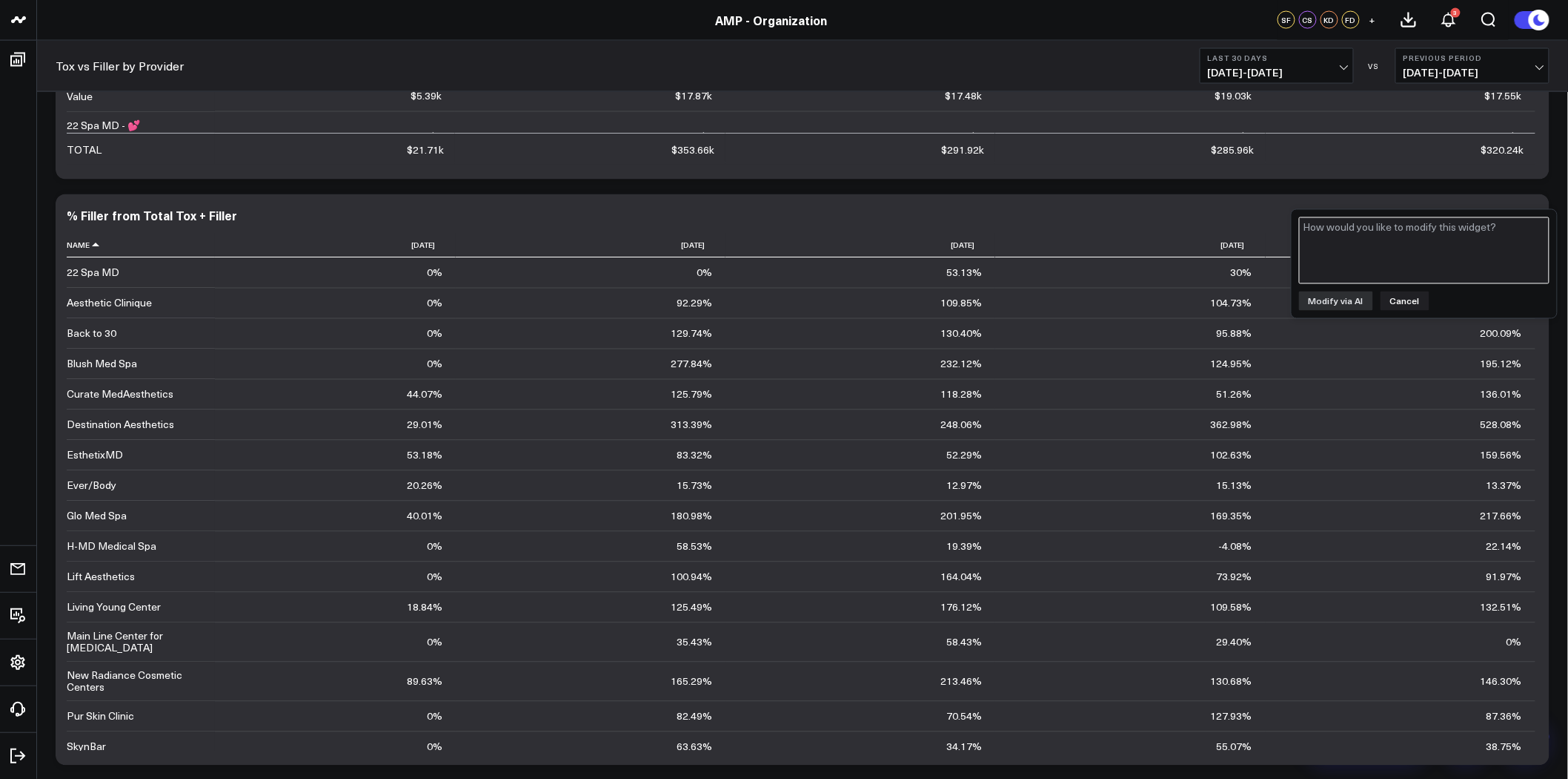
click at [1446, 247] on textarea at bounding box center [1425, 251] width 250 height 67
type textarea "display employee name and employee title"
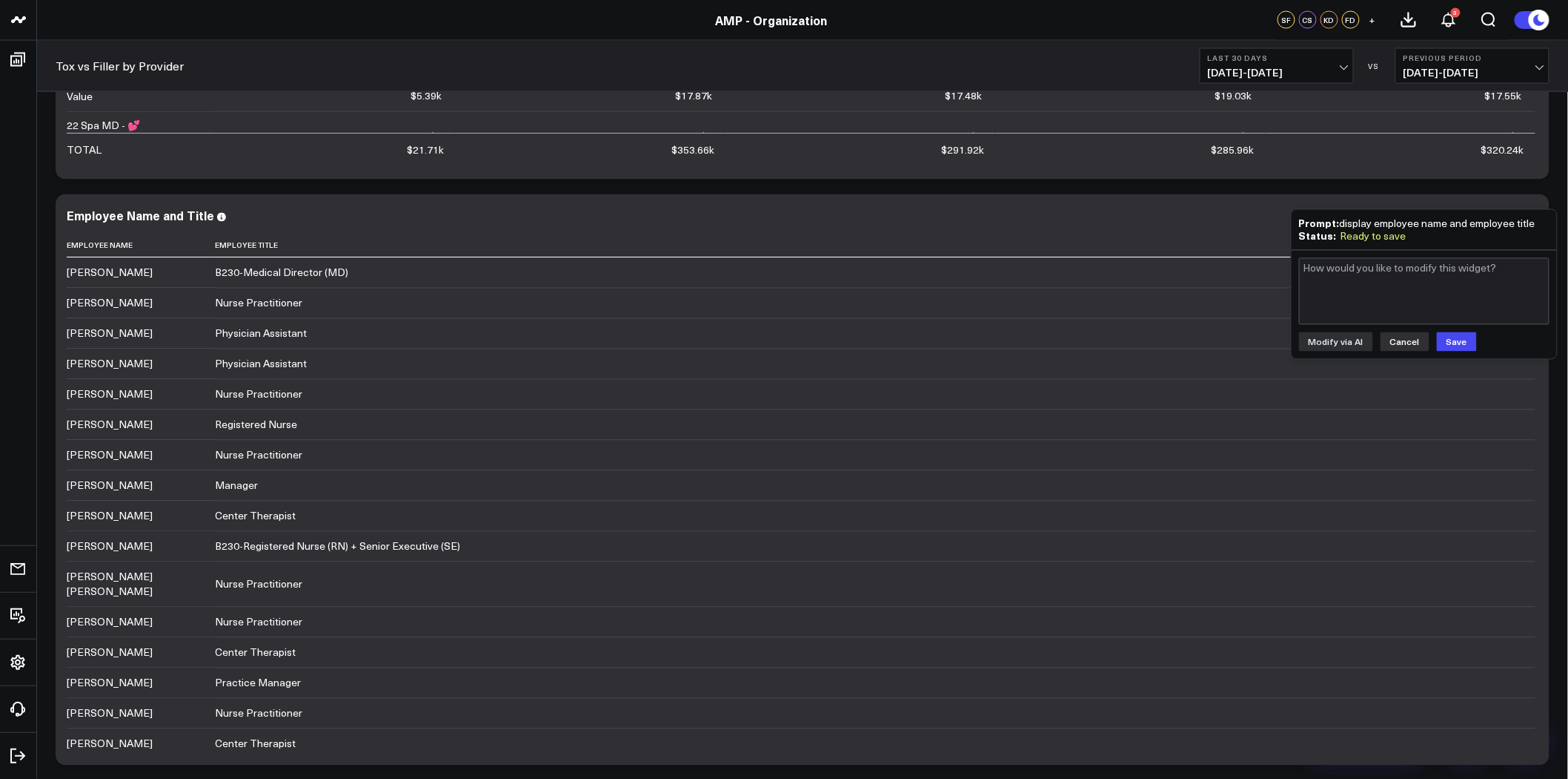
click at [1404, 338] on button "Cancel" at bounding box center [1406, 341] width 49 height 19
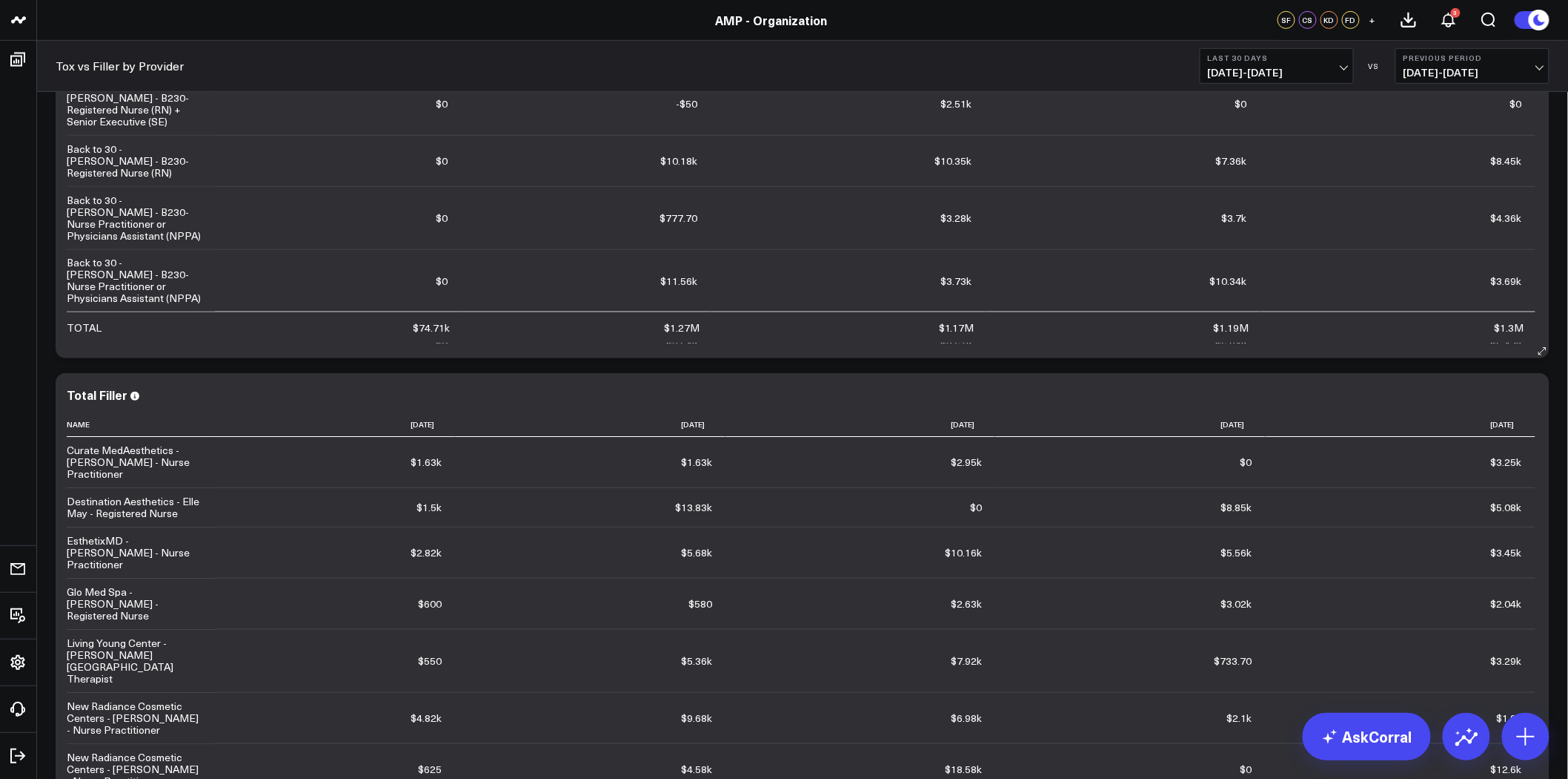
scroll to position [330, 0]
